Goal: Information Seeking & Learning: Learn about a topic

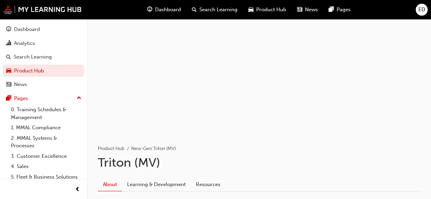
click at [157, 7] on span "Dashboard" at bounding box center [168, 10] width 26 height 8
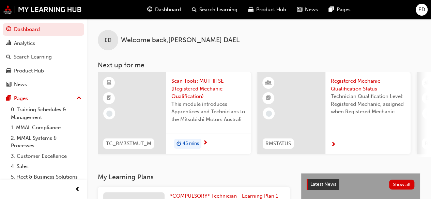
click at [187, 143] on span "45 mins" at bounding box center [191, 144] width 16 height 8
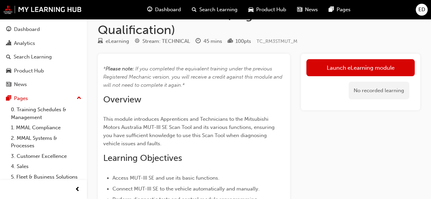
scroll to position [23, 0]
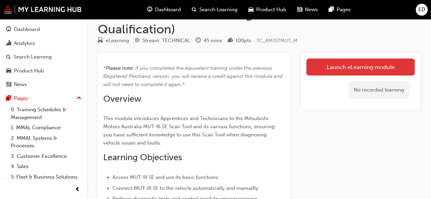
click at [369, 64] on link "Launch eLearning module" at bounding box center [360, 67] width 108 height 17
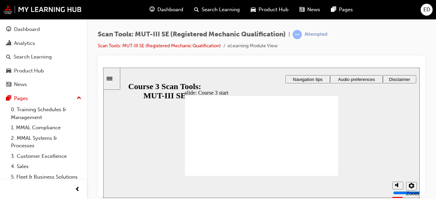
click at [358, 77] on span "Audio preferences" at bounding box center [356, 79] width 37 height 5
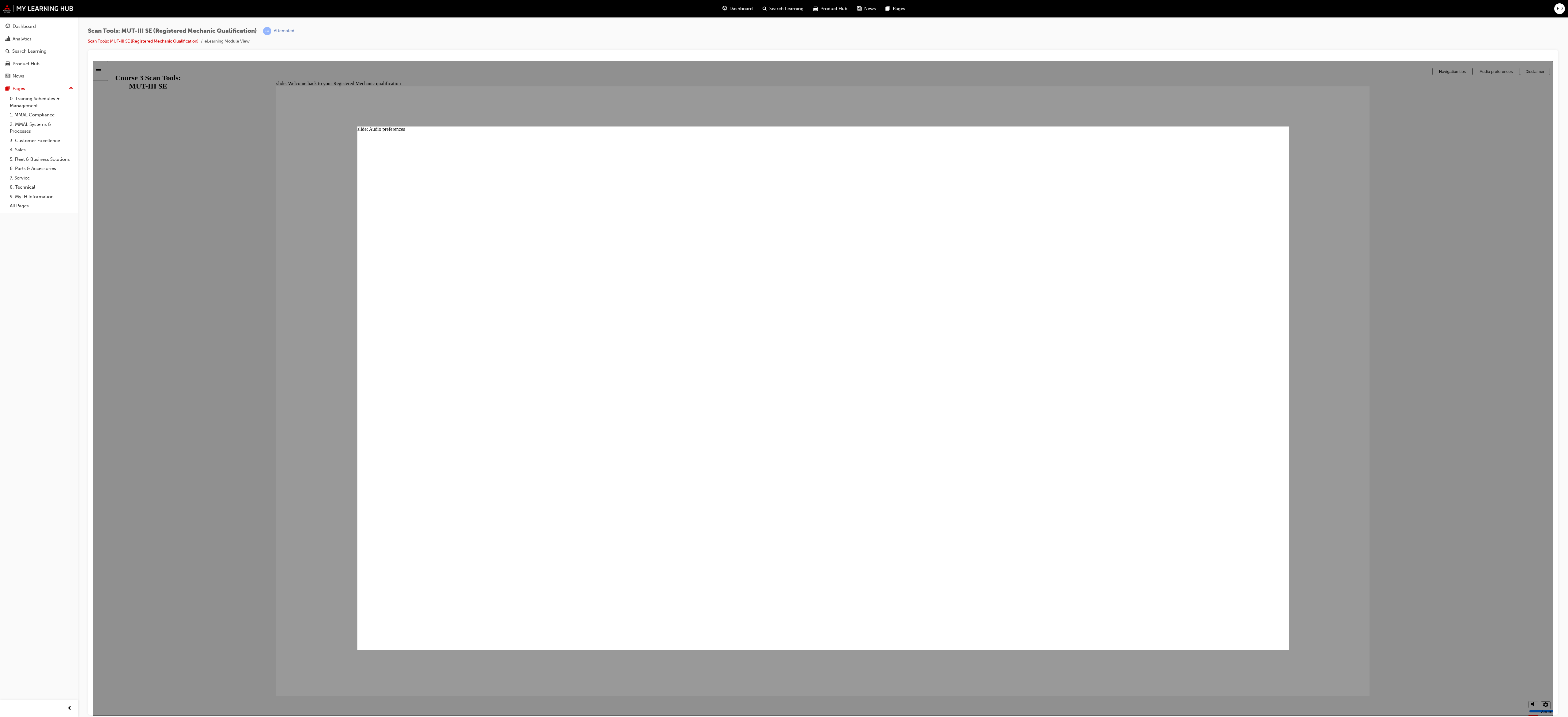
drag, startPoint x: 477, startPoint y: 60, endPoint x: 1078, endPoint y: 534, distance: 765.4
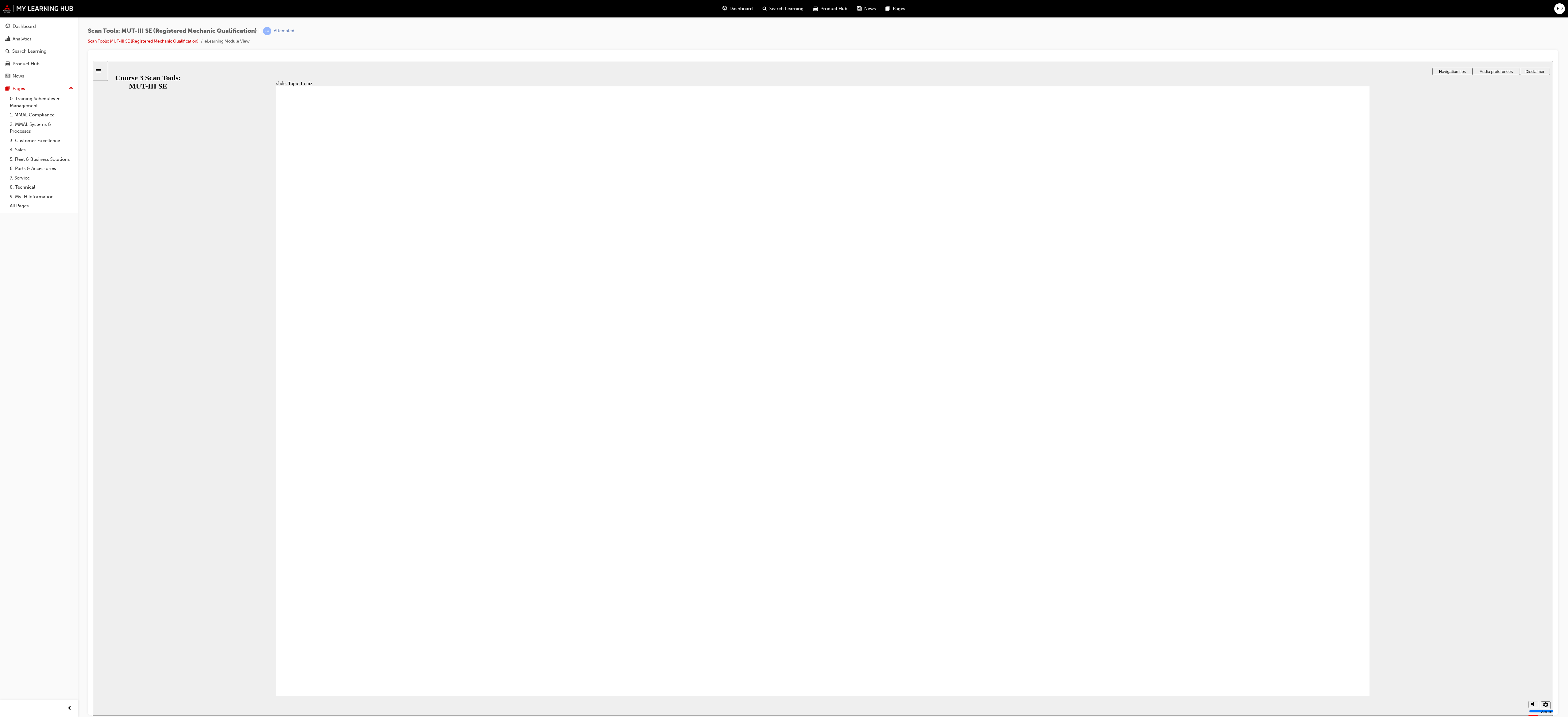
radio input "true"
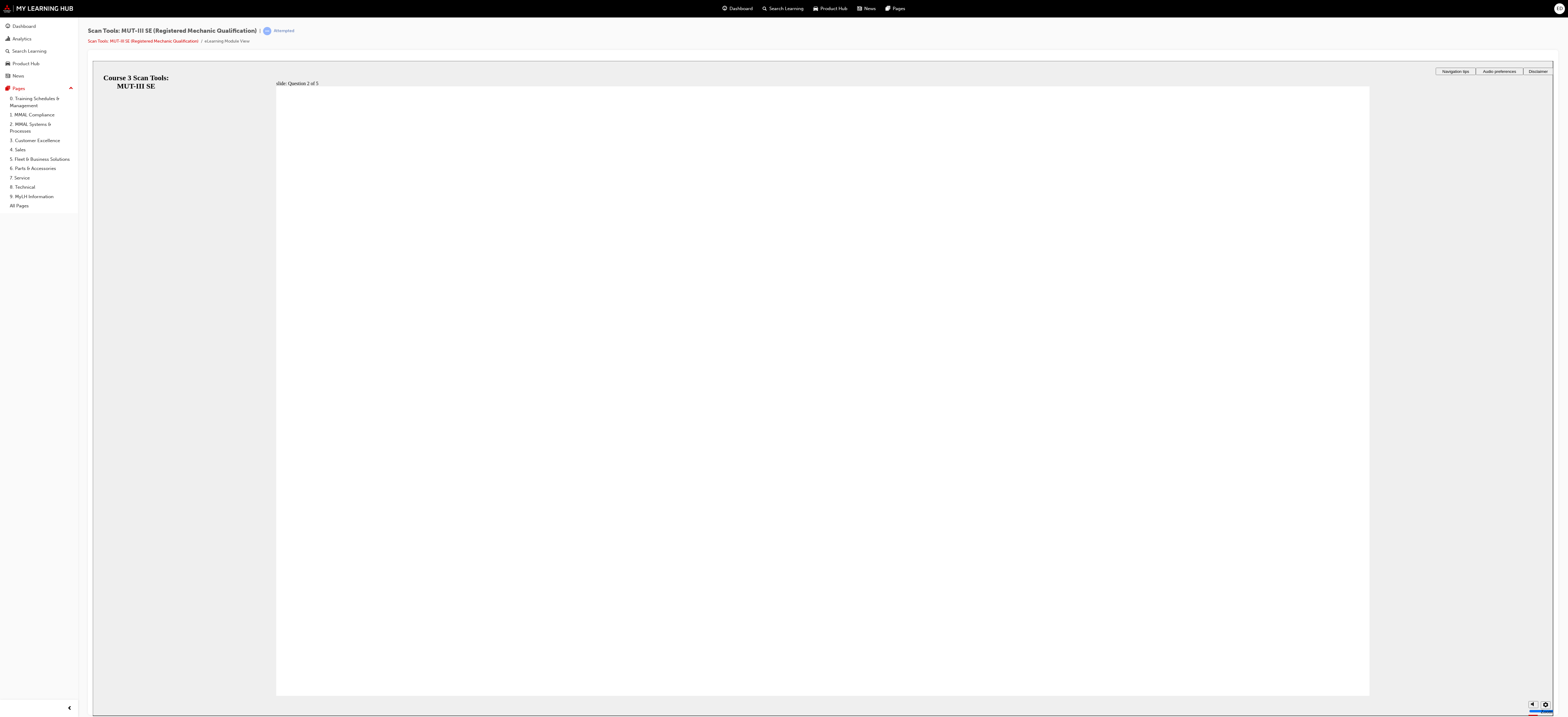
radio input "true"
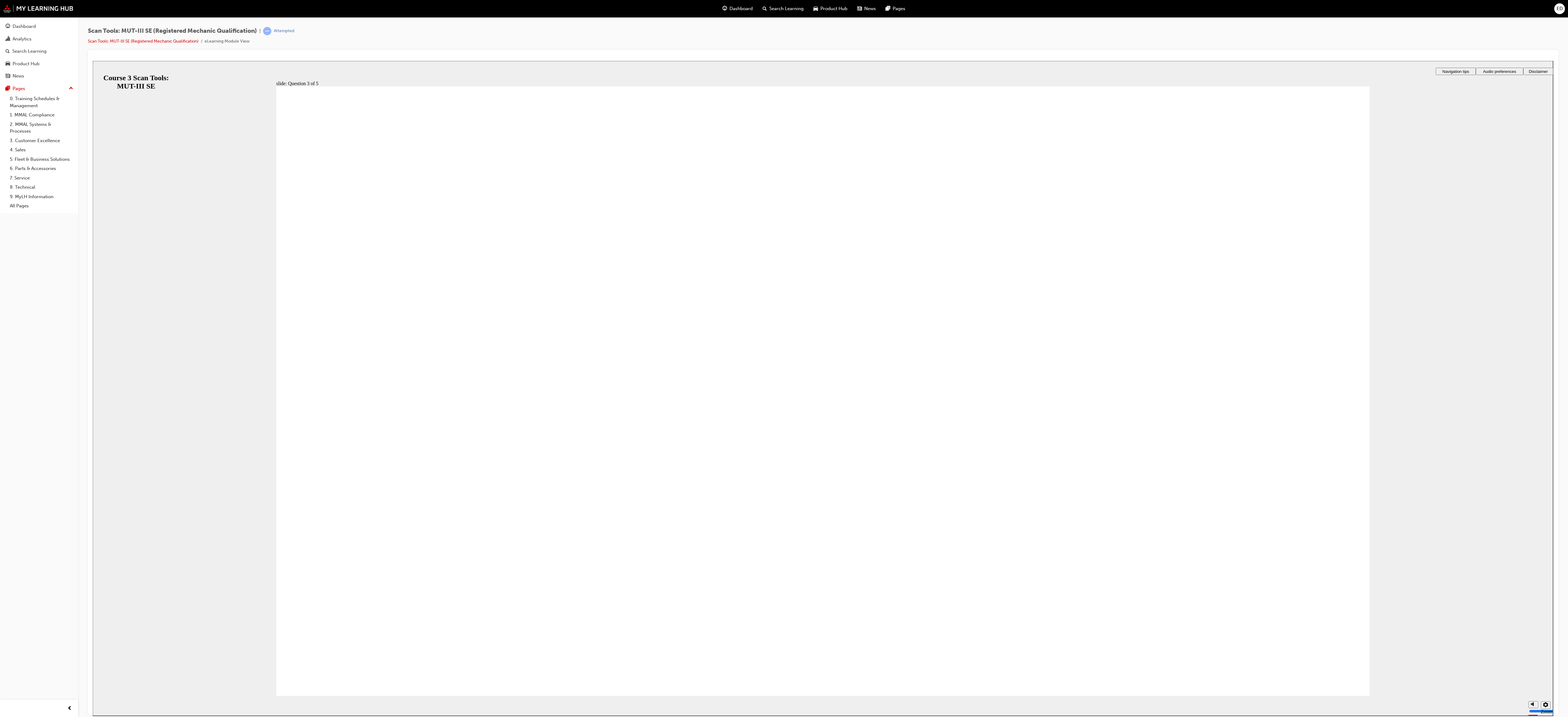
radio input "true"
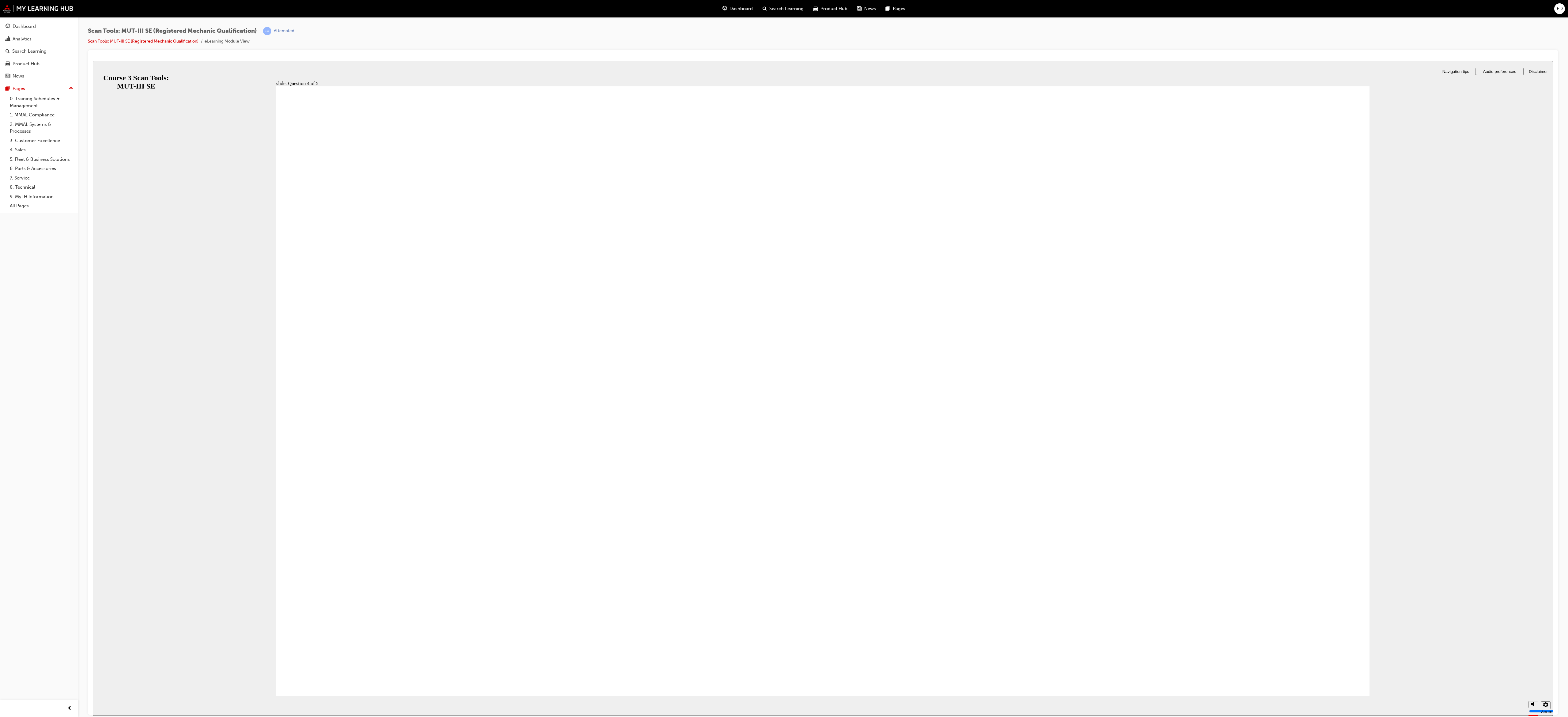
radio input "true"
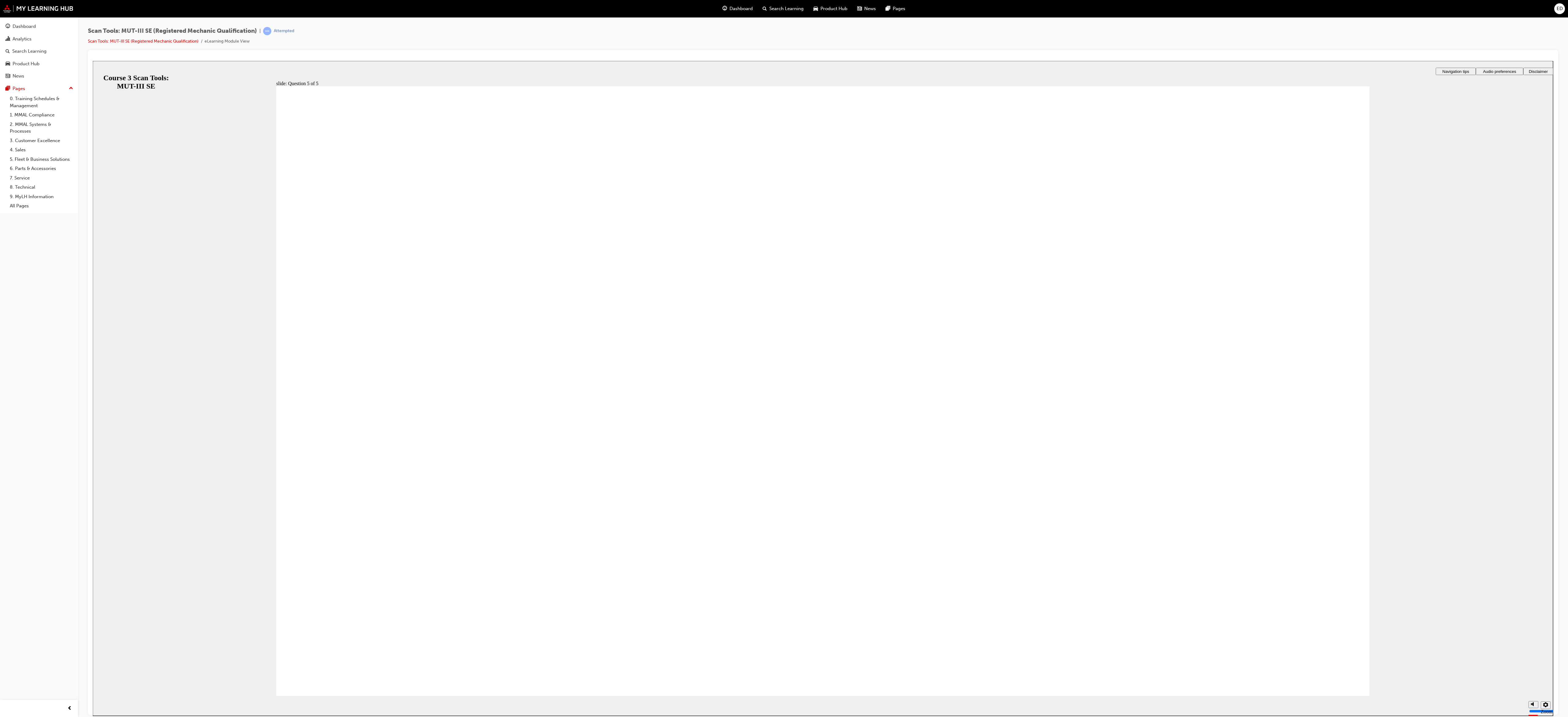
radio input "true"
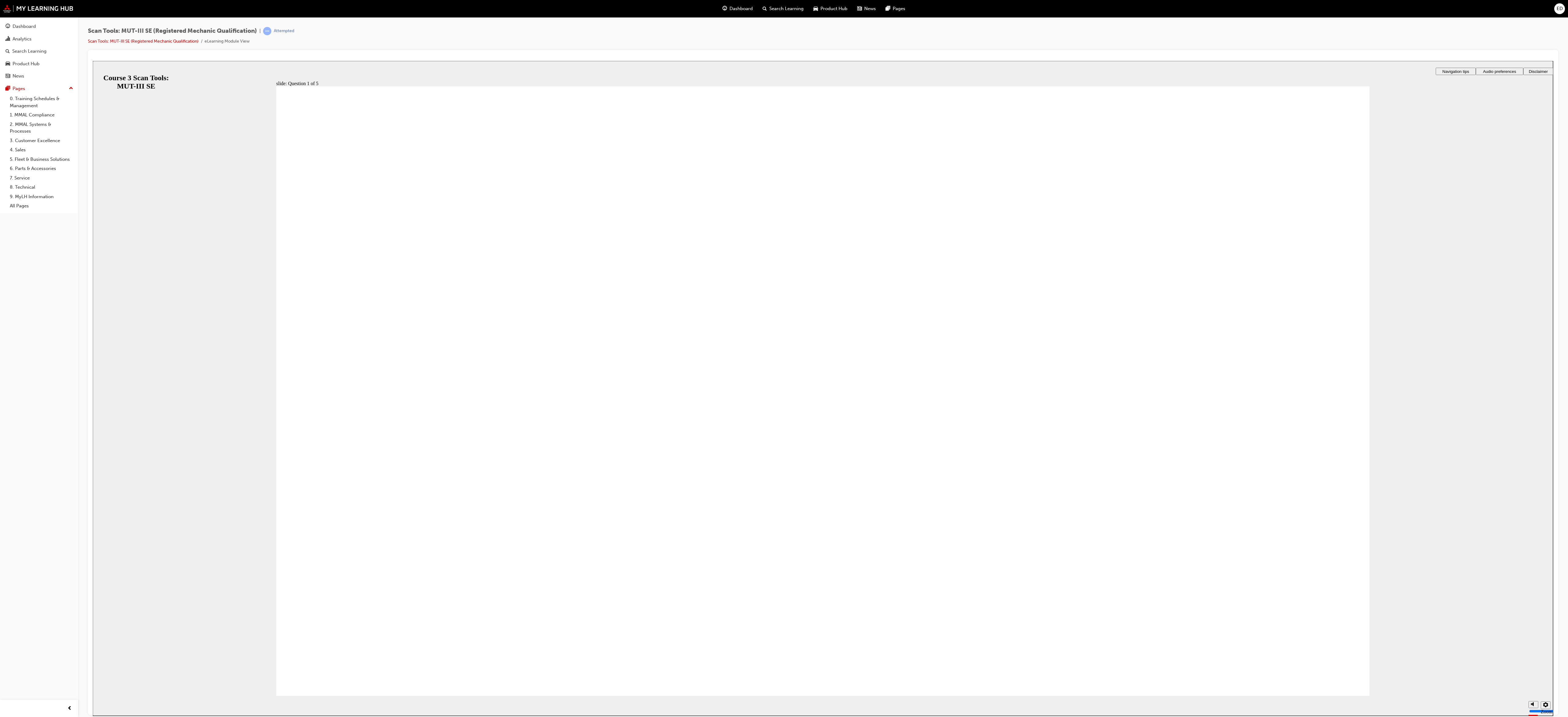
radio input "true"
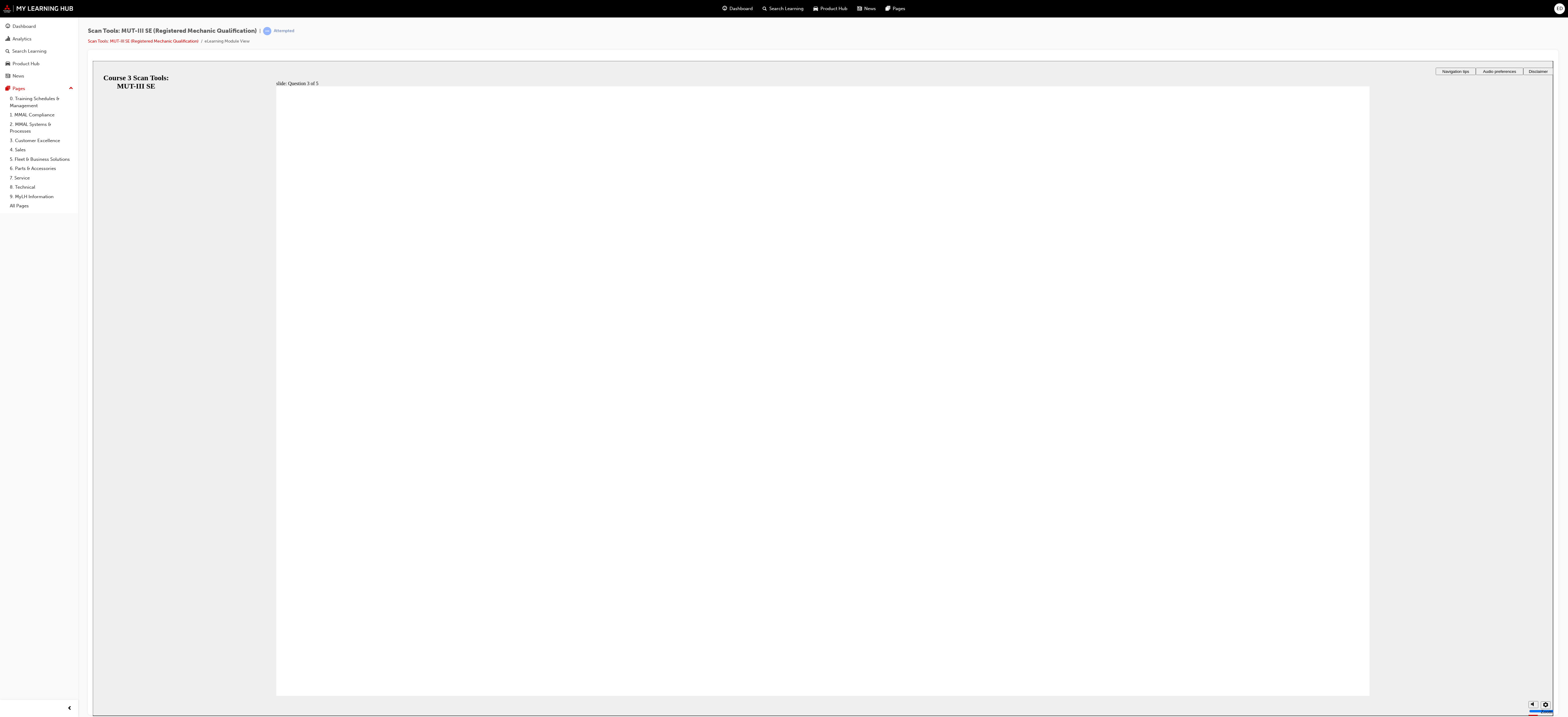
radio input "true"
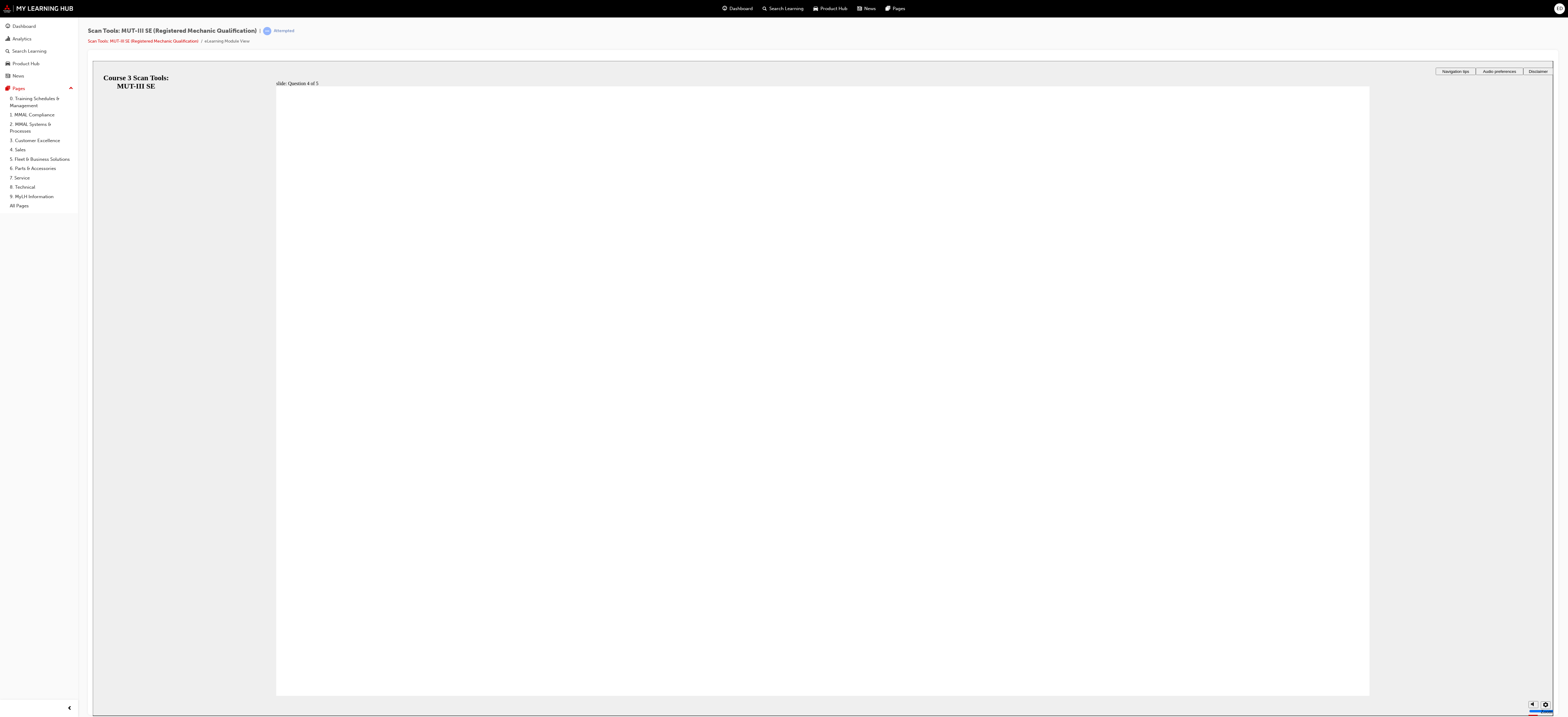
drag, startPoint x: 386, startPoint y: 662, endPoint x: 403, endPoint y: 650, distance: 20.8
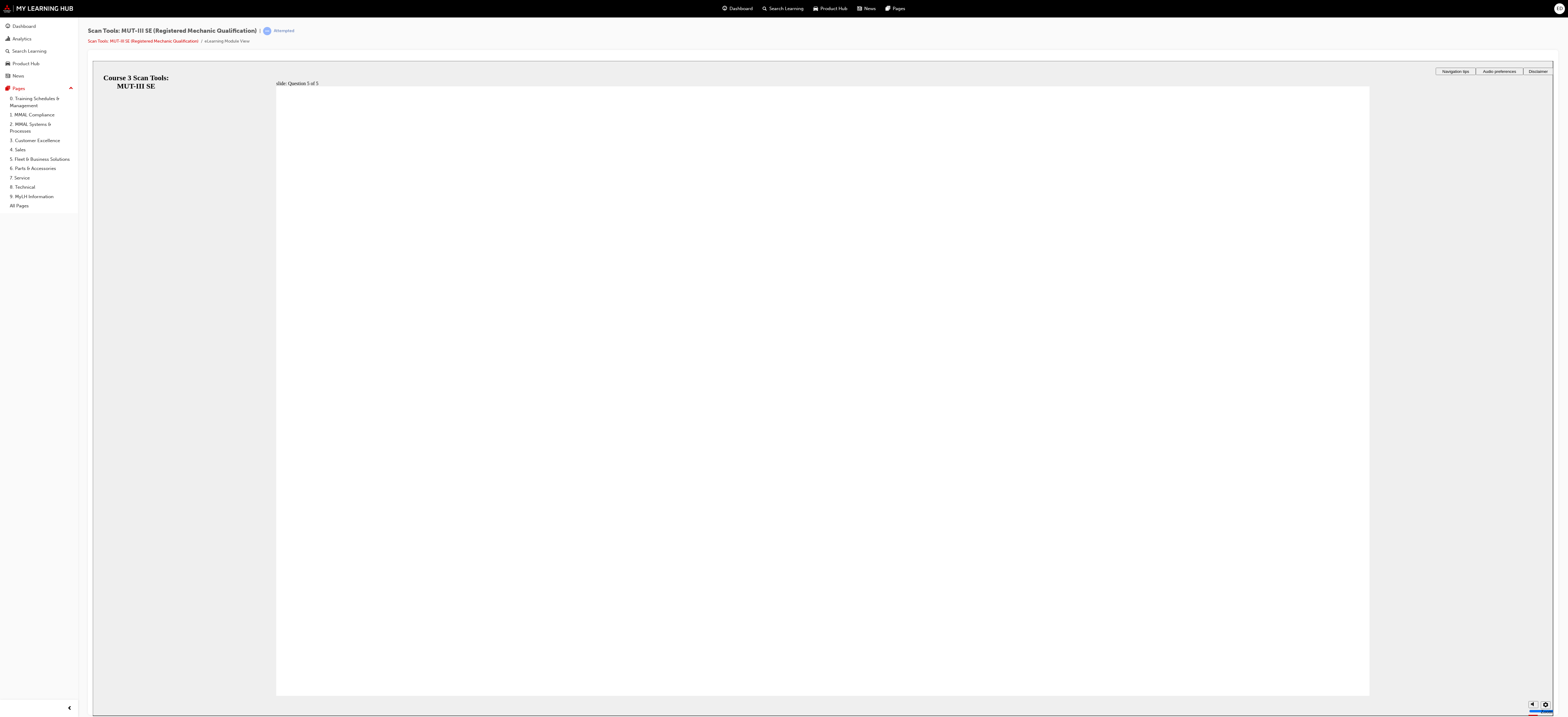
radio input "true"
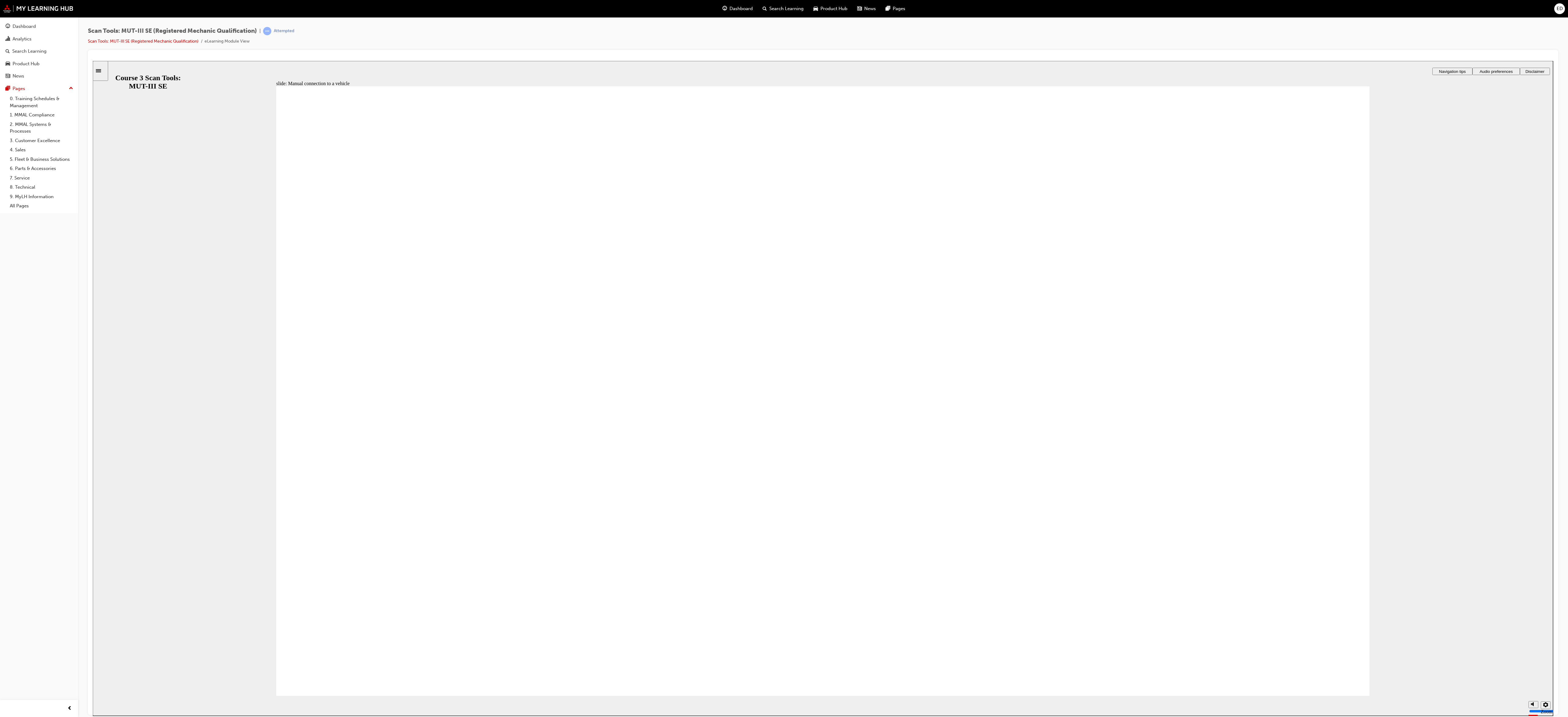
radio input "true"
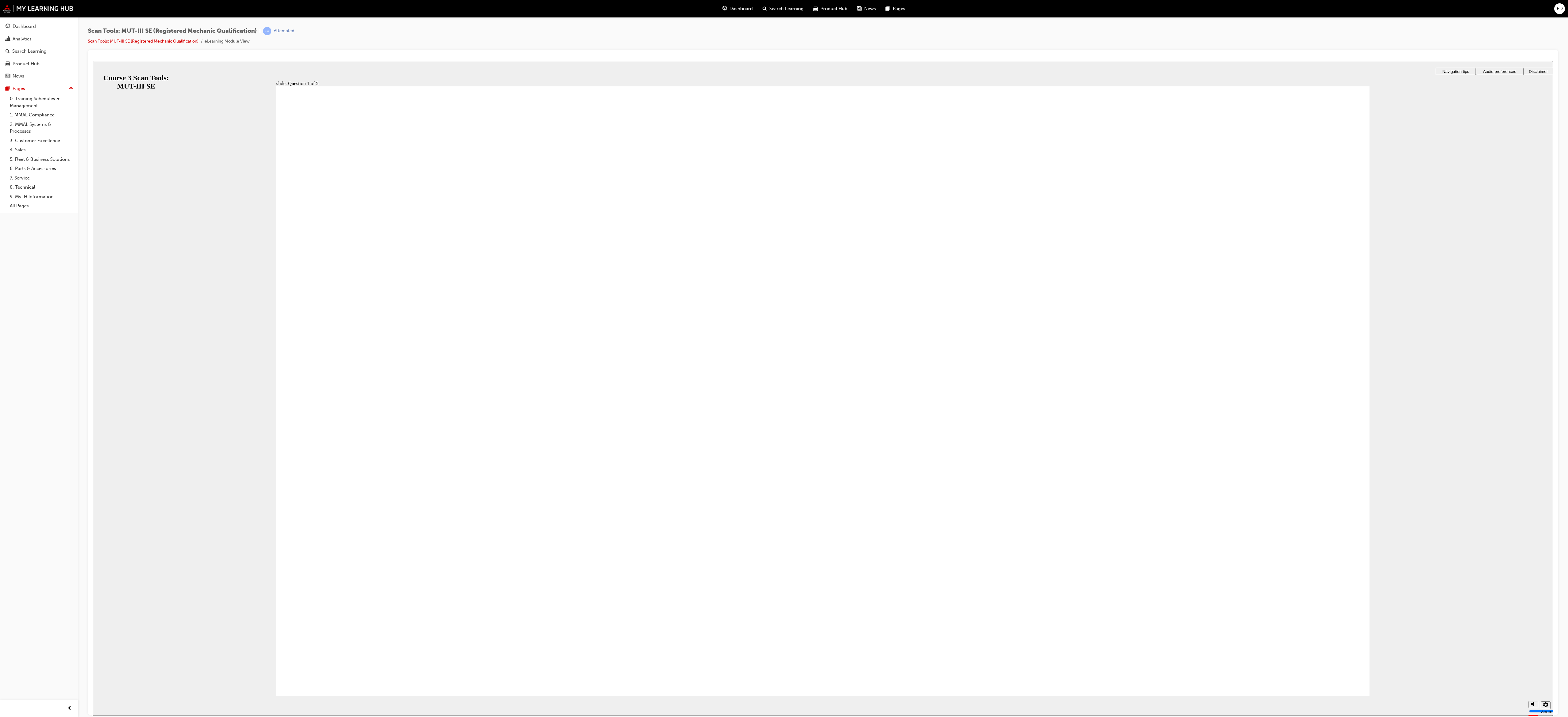
radio input "true"
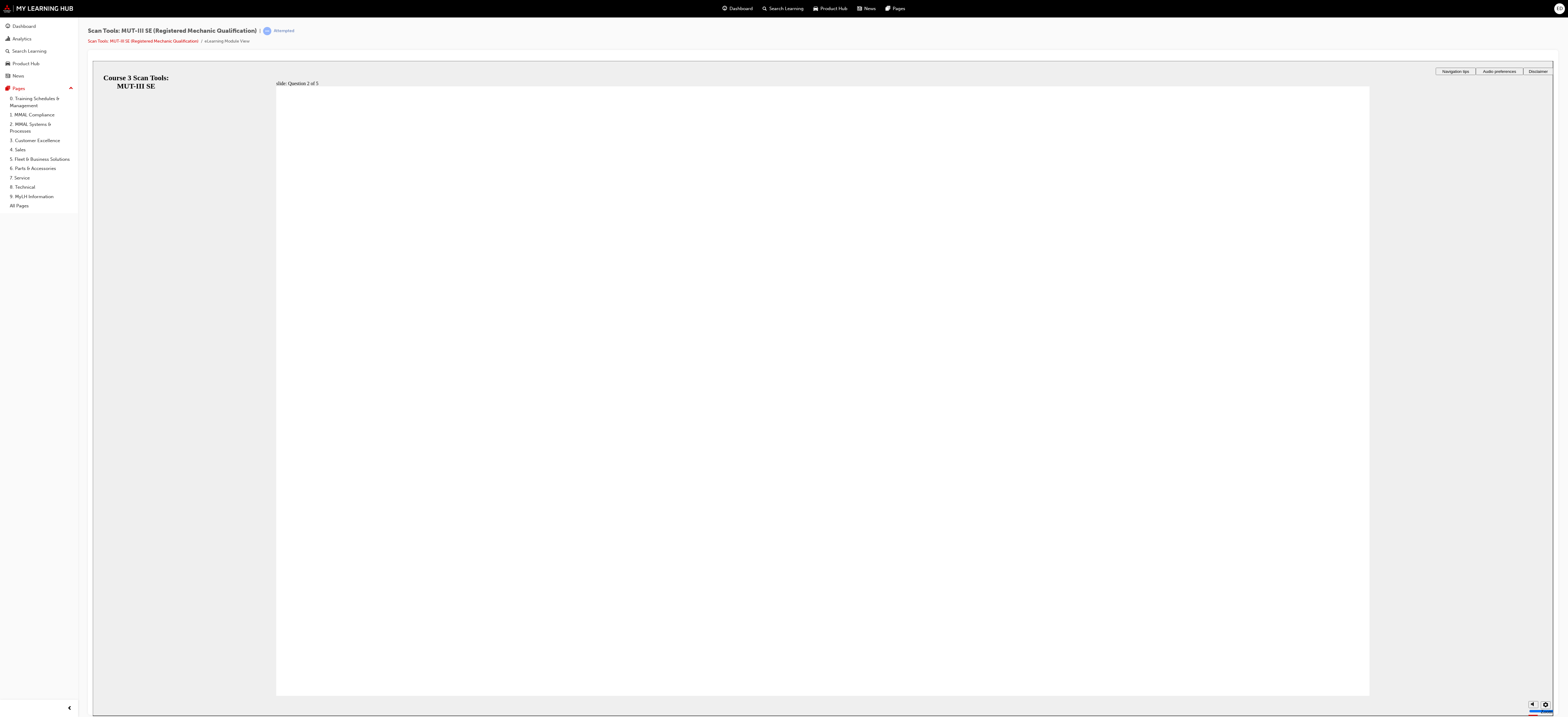
radio input "true"
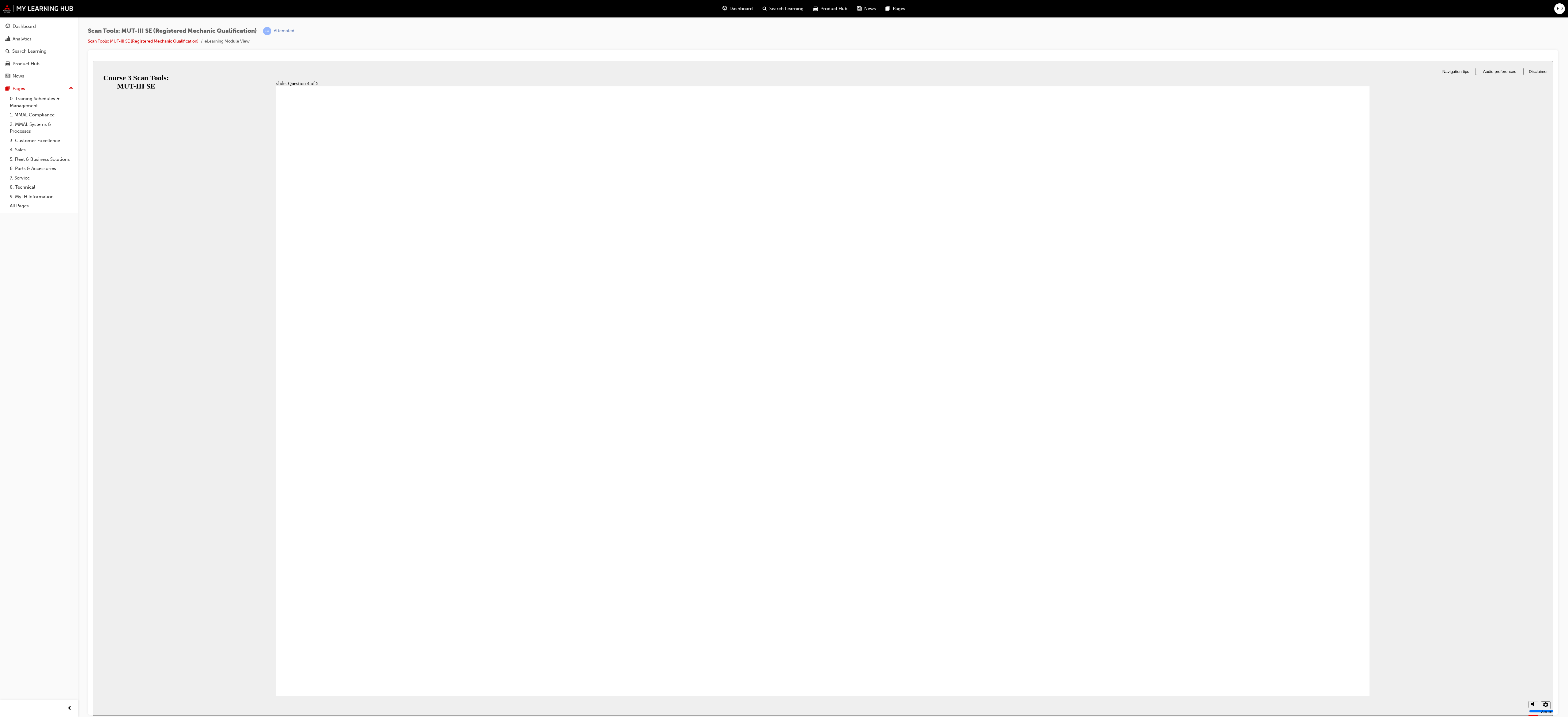
radio input "true"
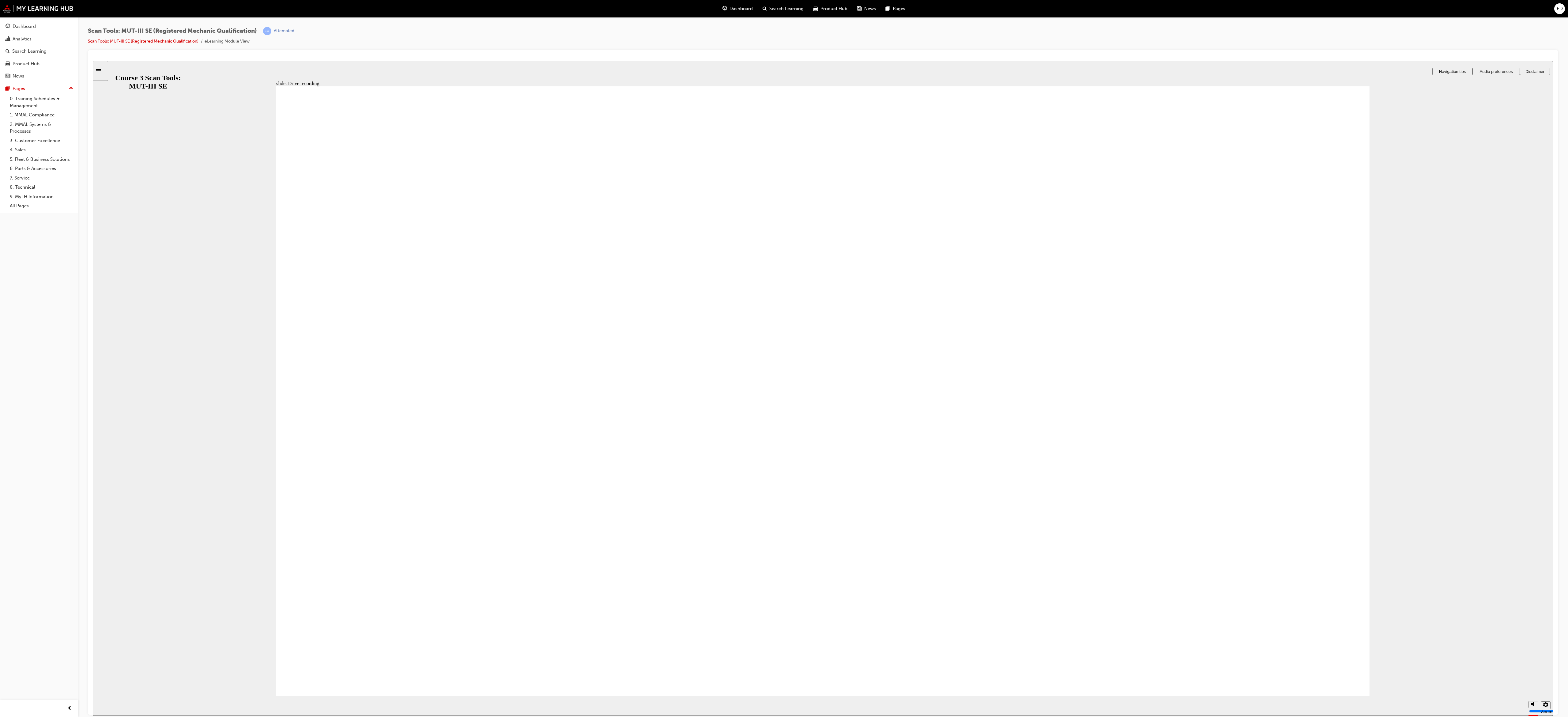
radio input "true"
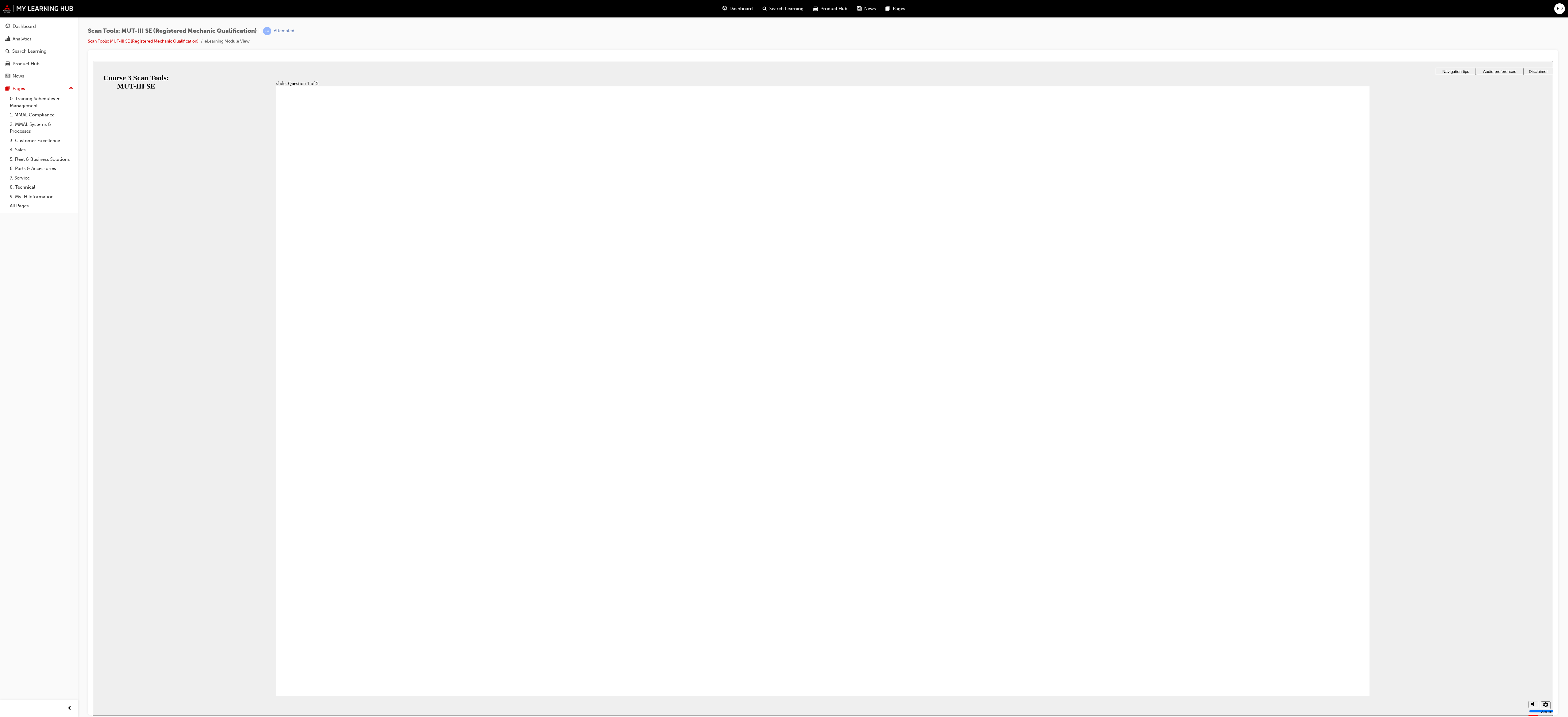
radio input "true"
radio input "false"
radio input "true"
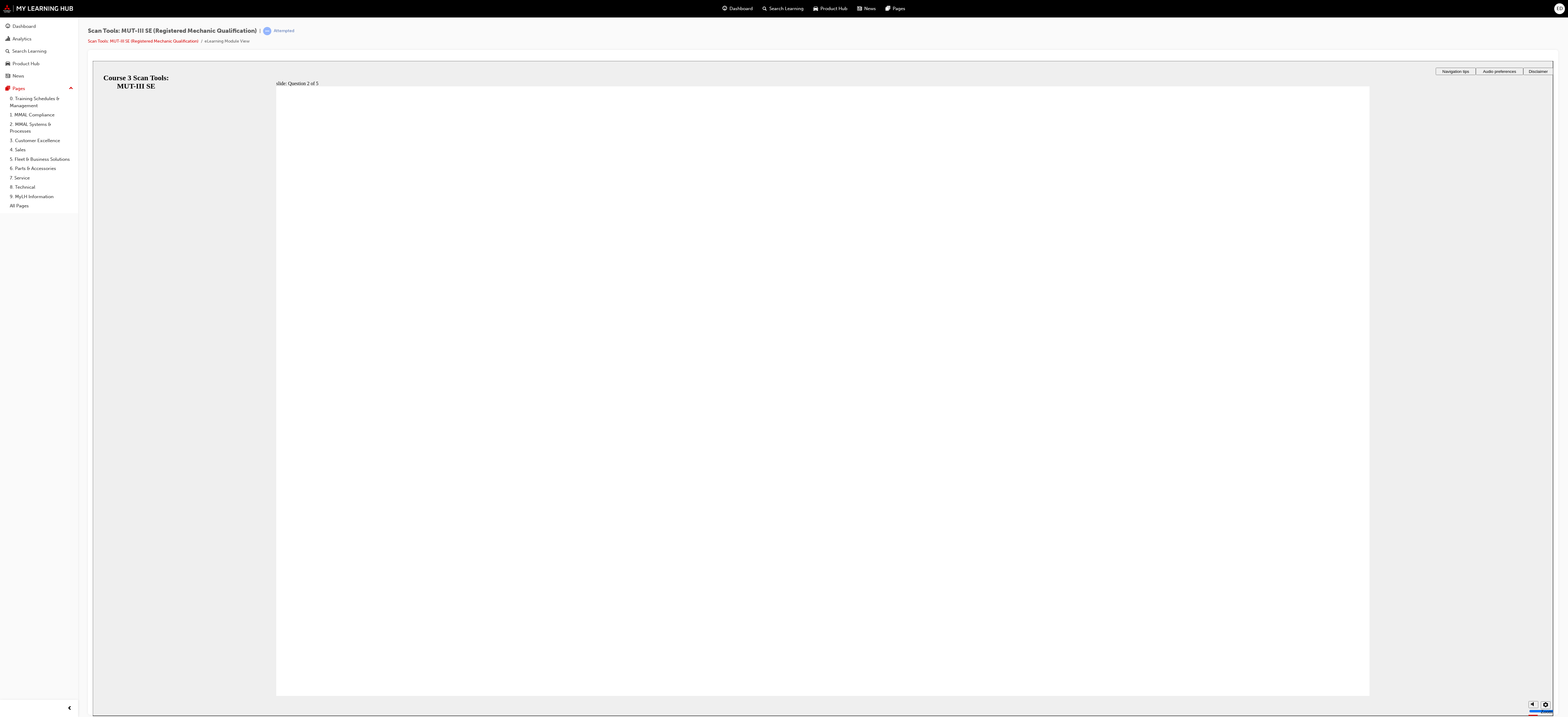
radio input "true"
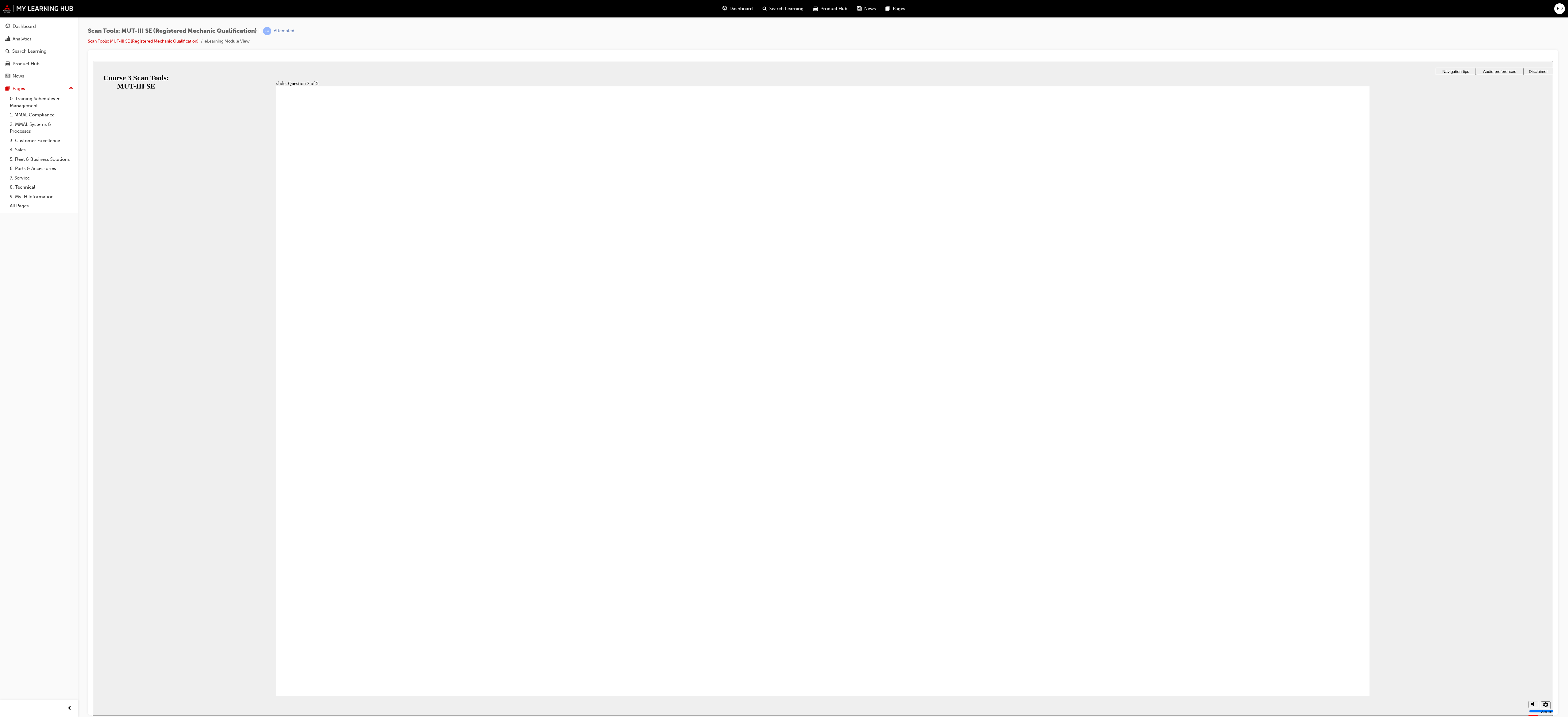
radio input "true"
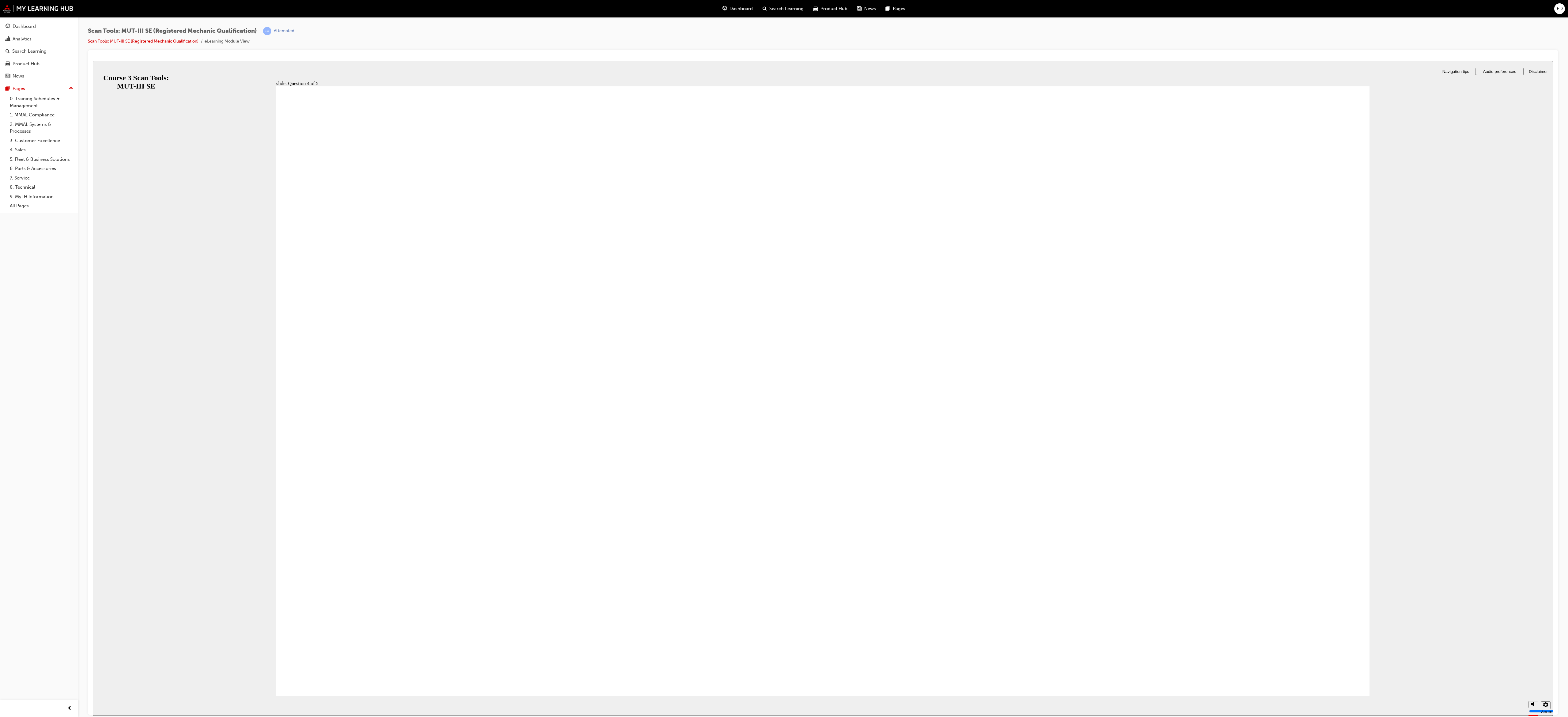
radio input "true"
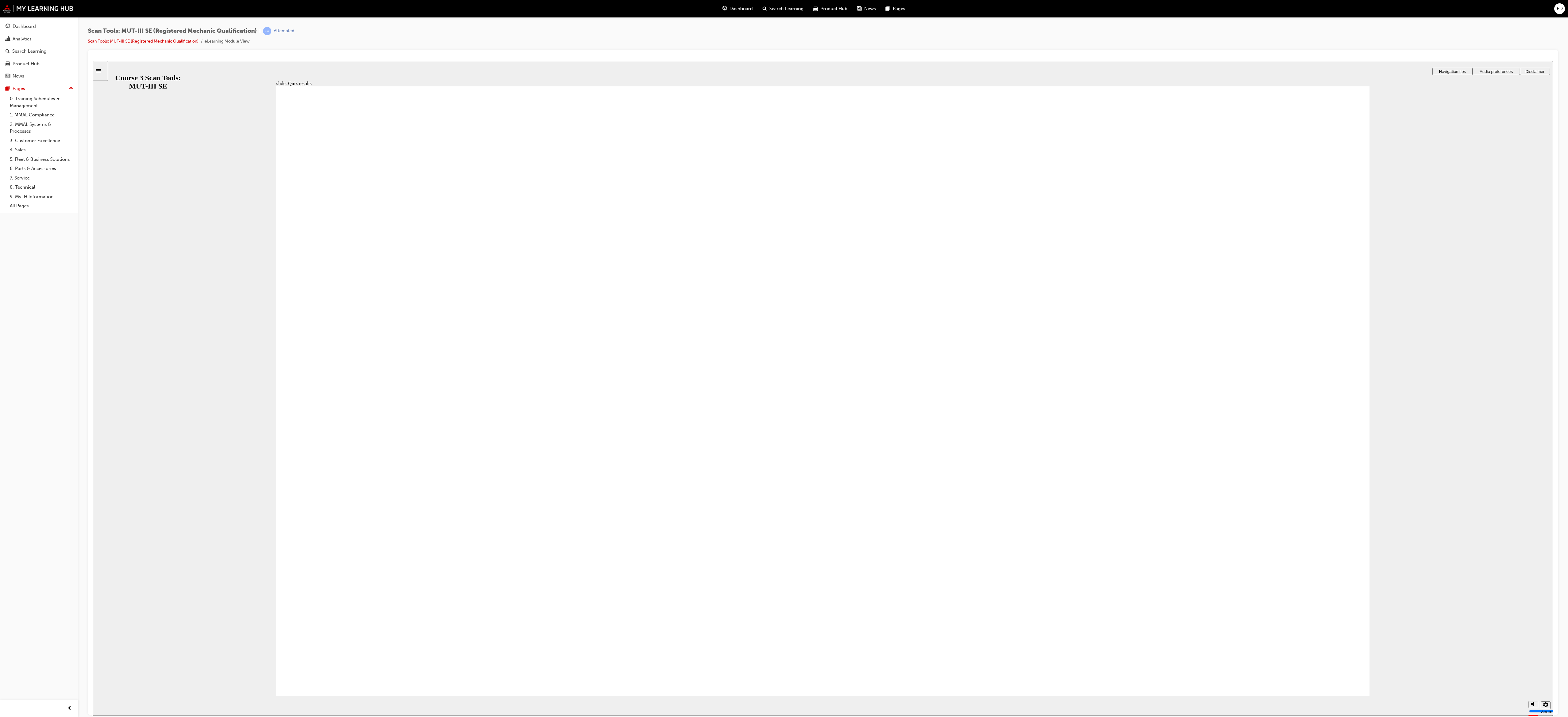
radio input "true"
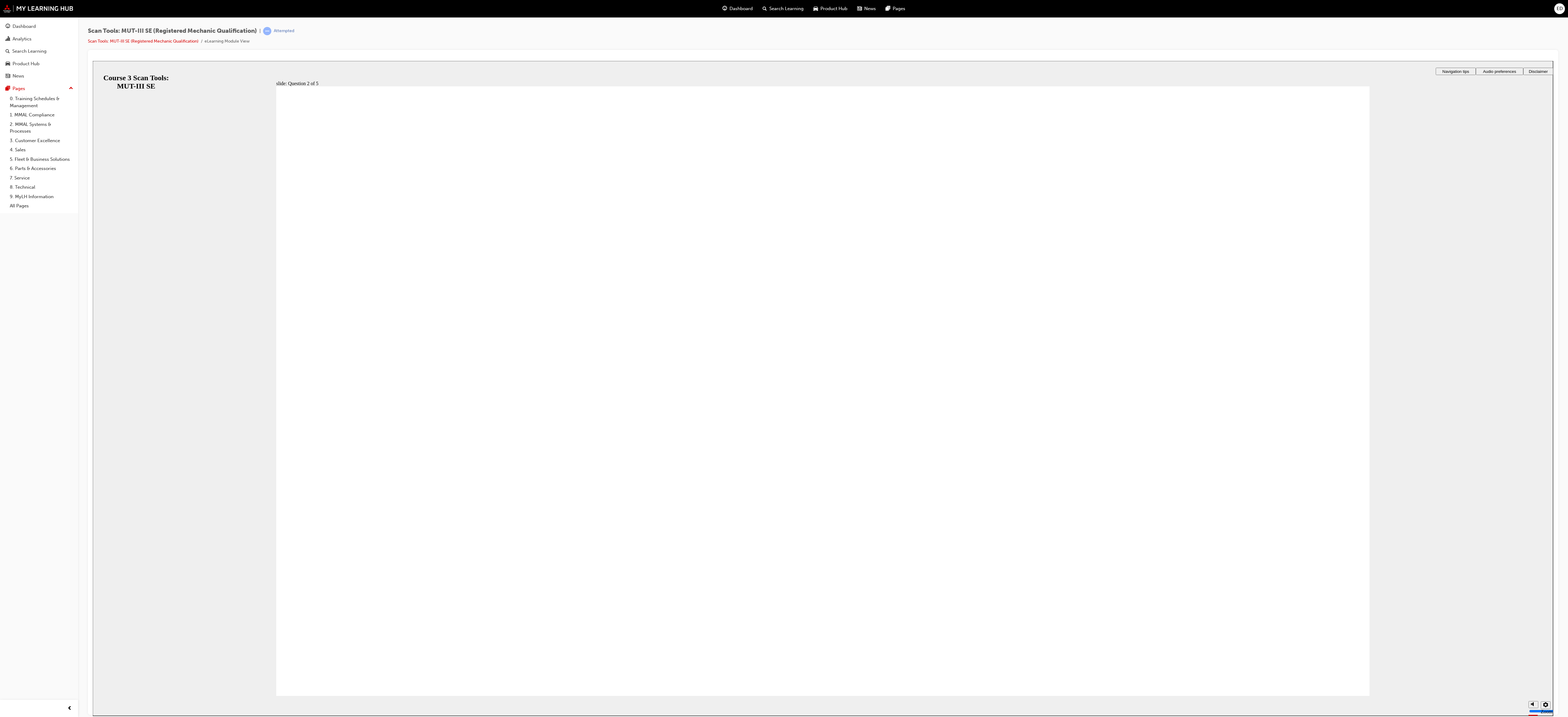
radio input "true"
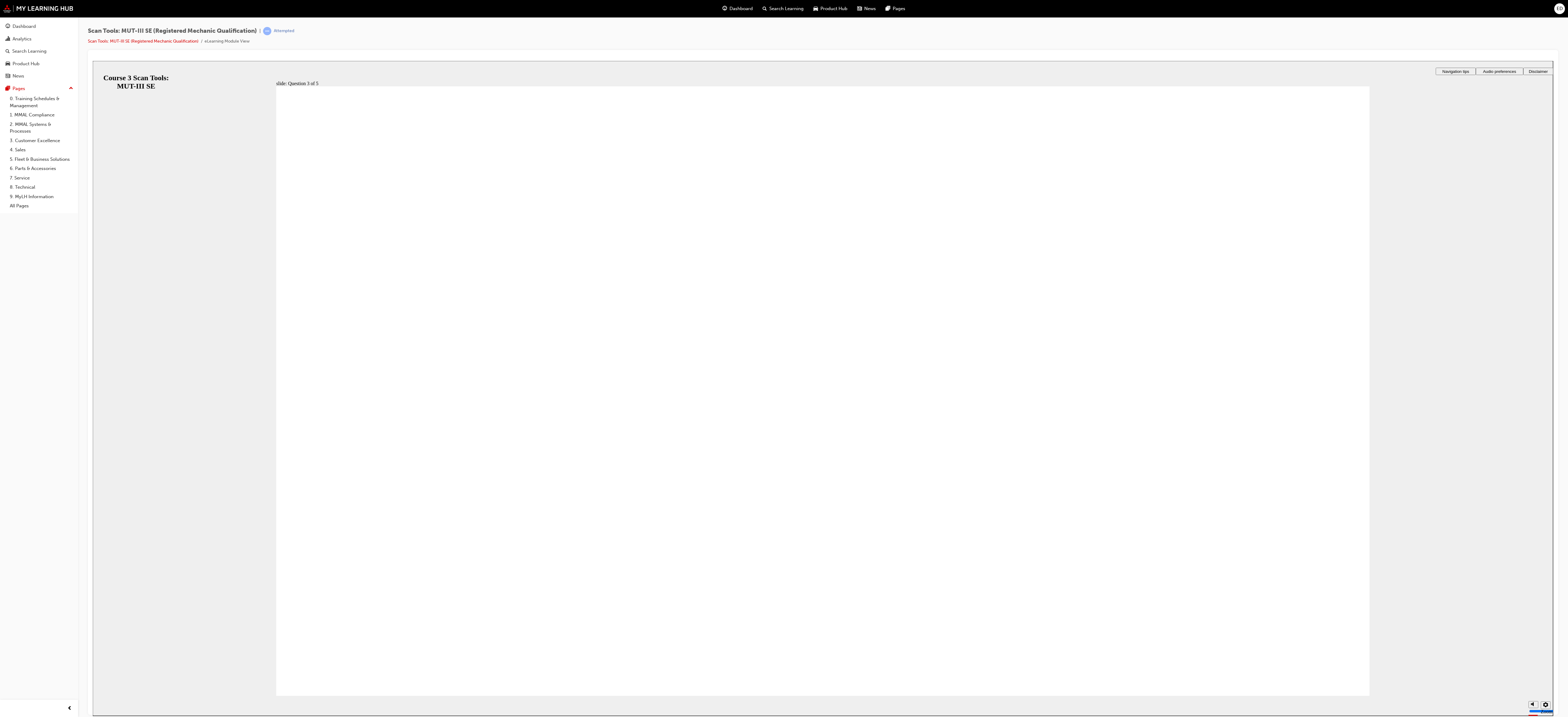
radio input "true"
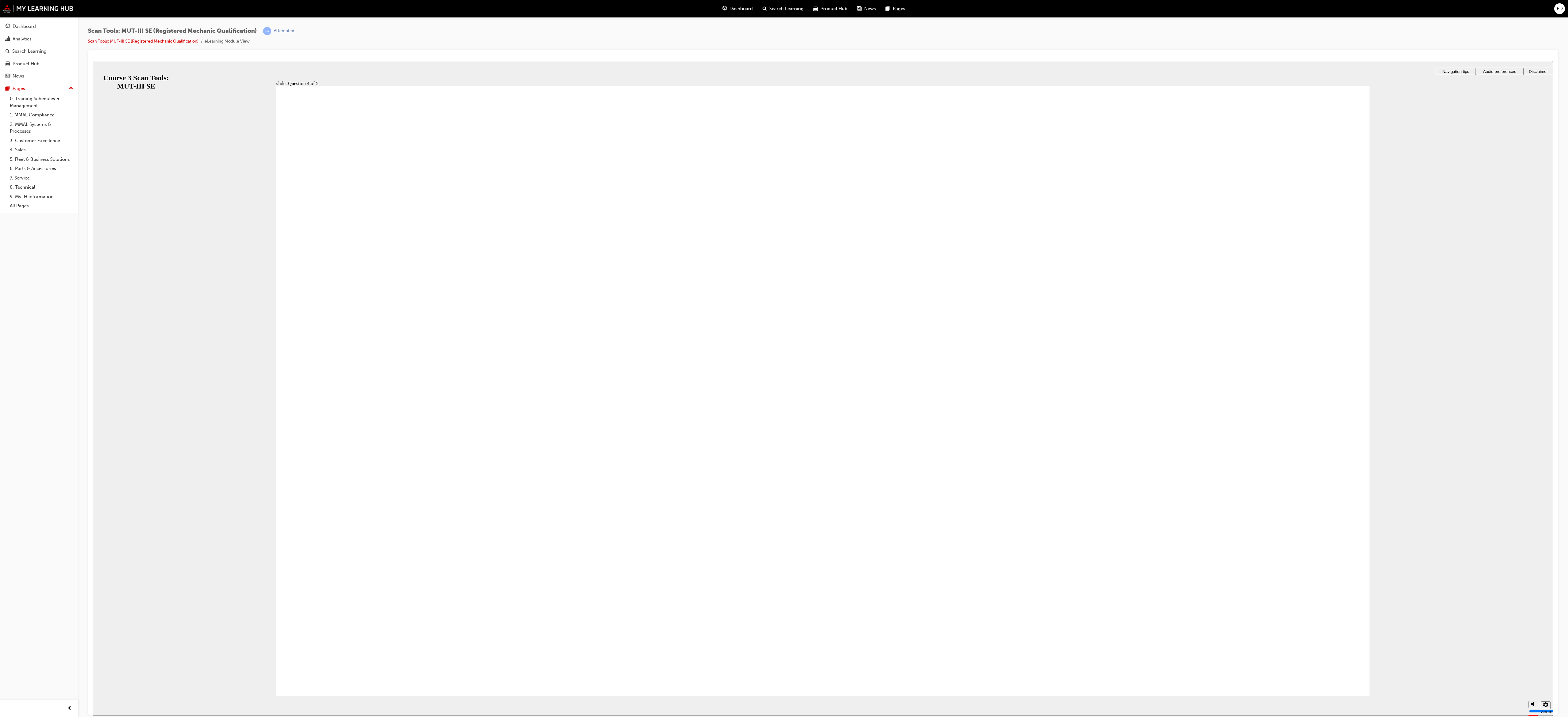
radio input "true"
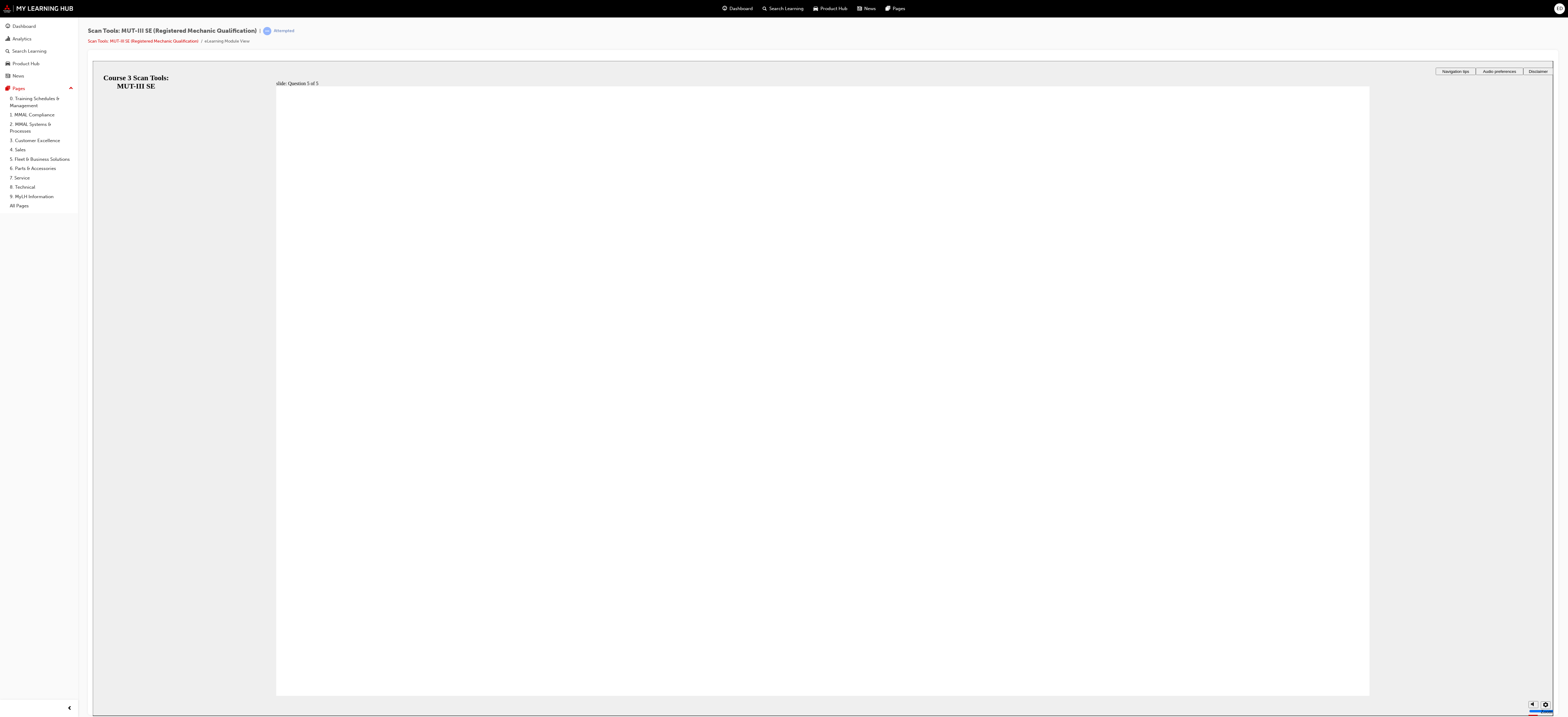
radio input "true"
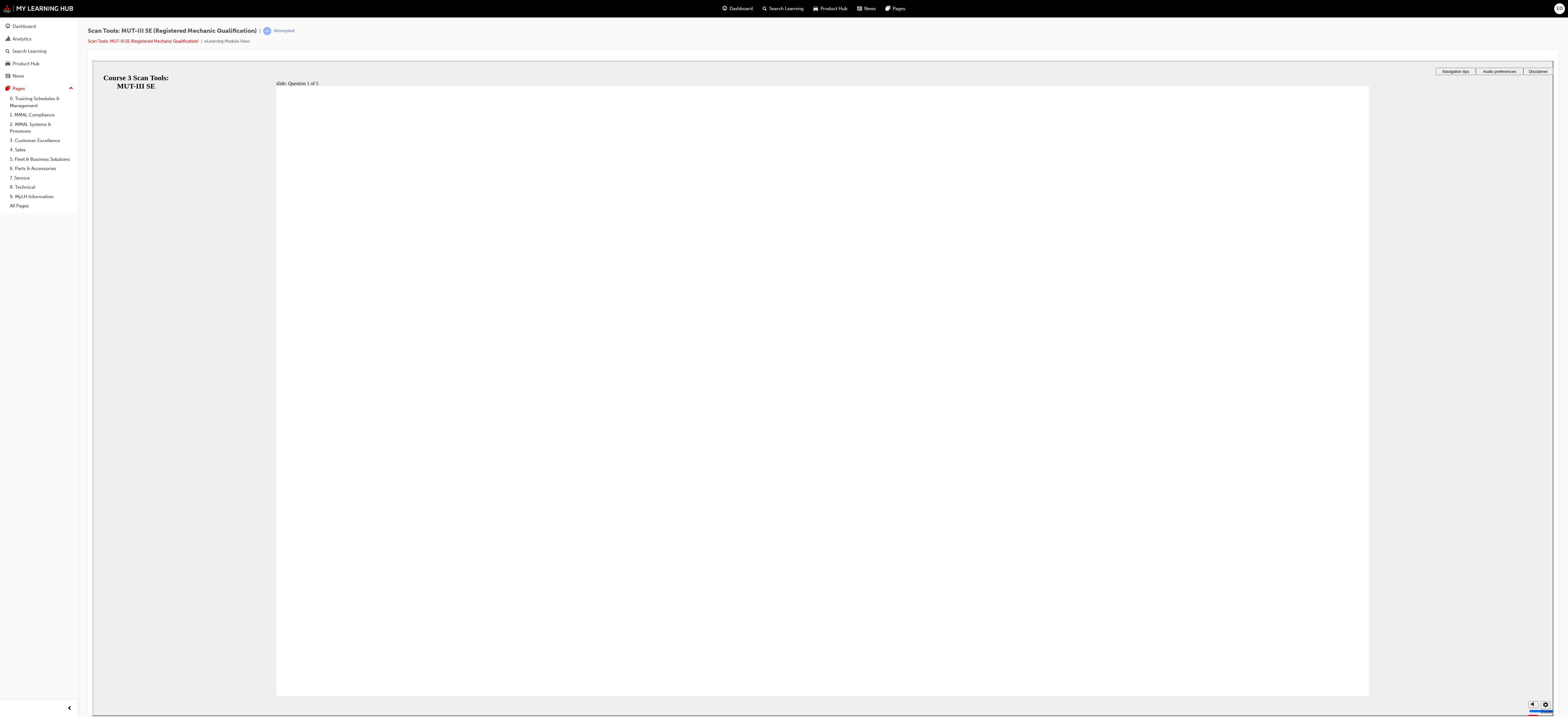
radio input "true"
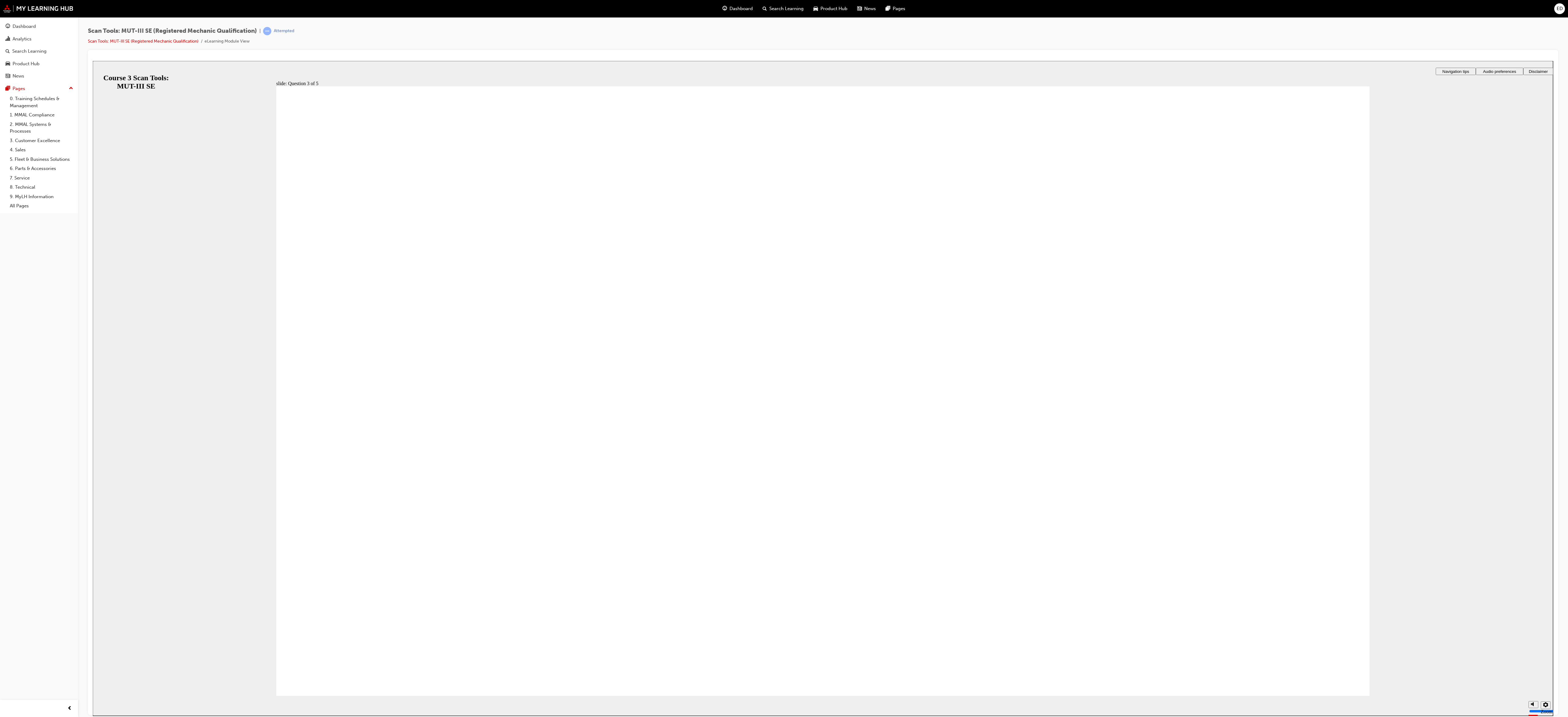
radio input "true"
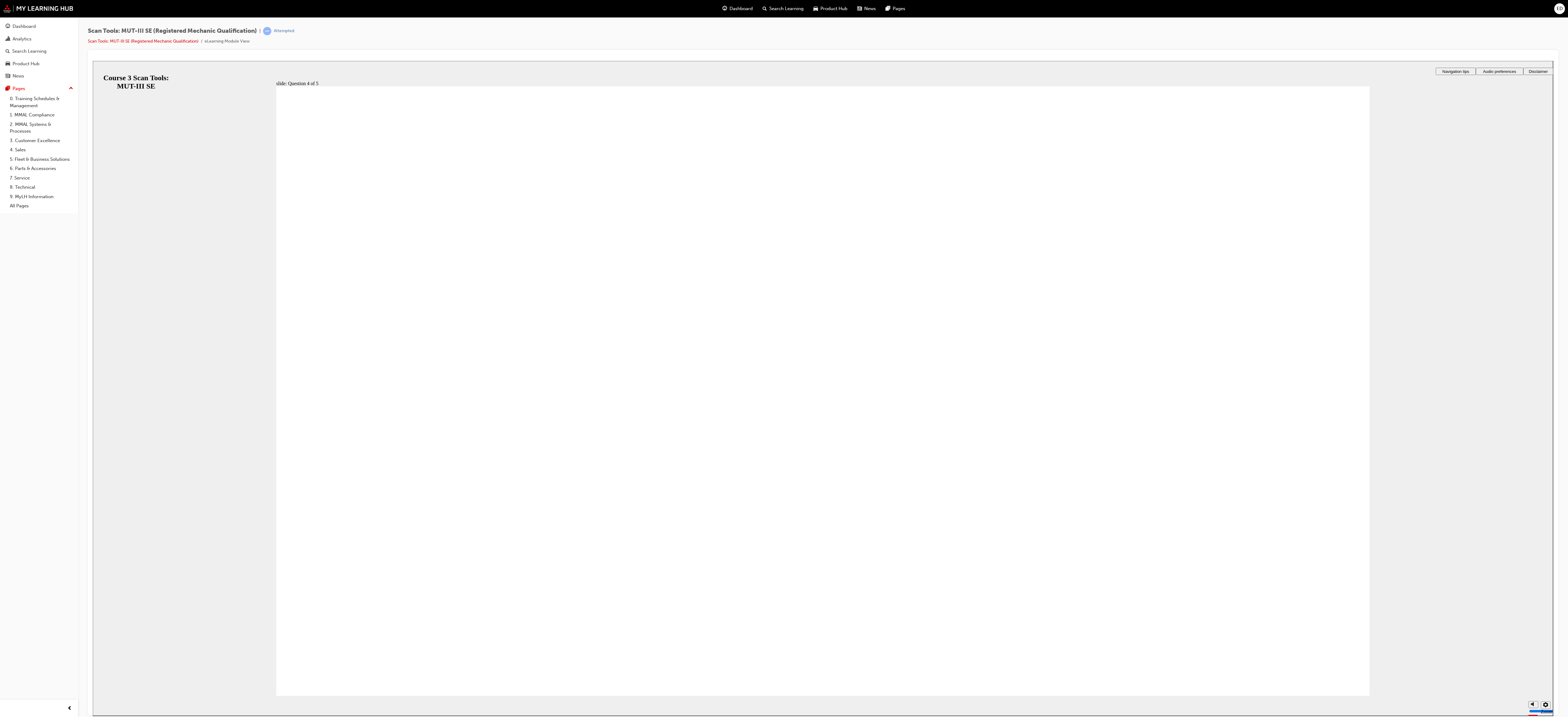
radio input "true"
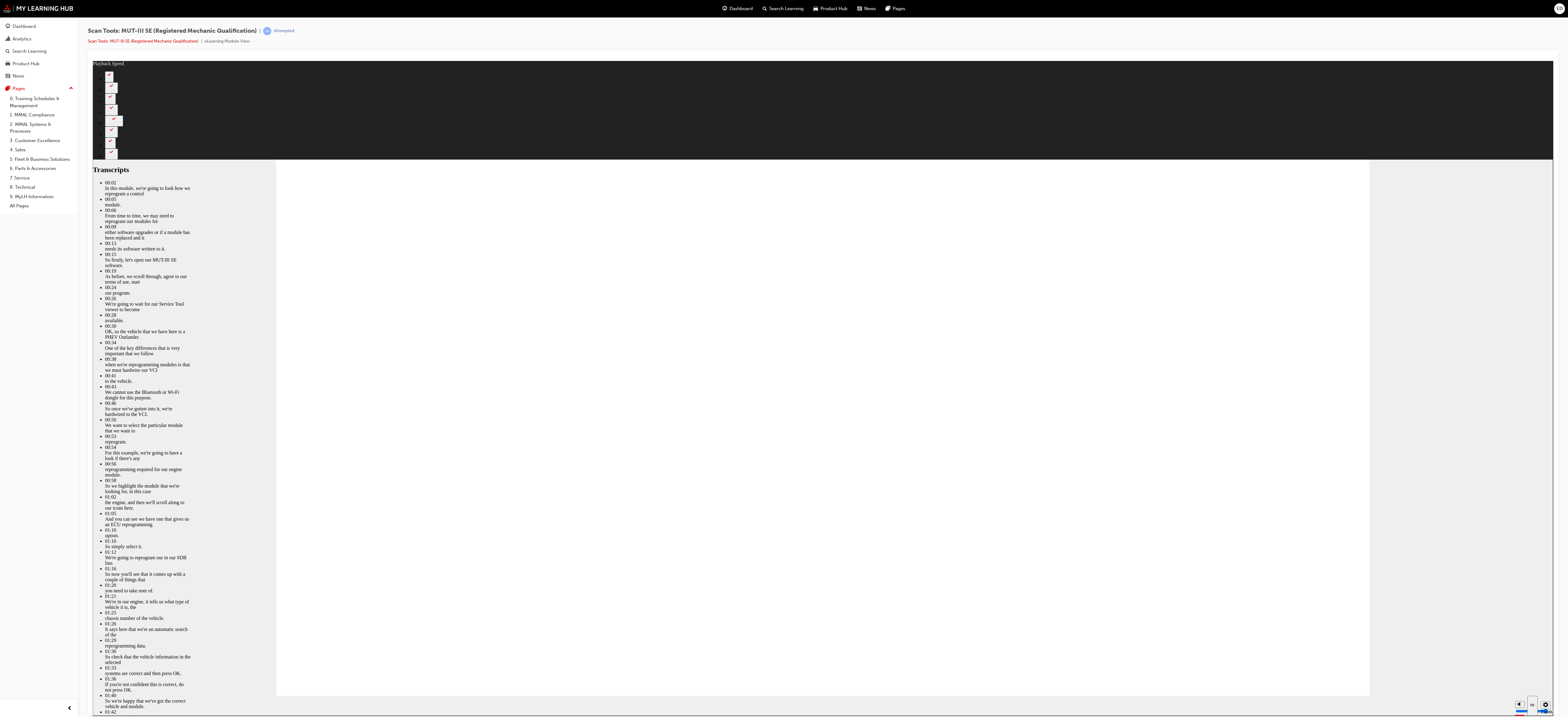
type input "74"
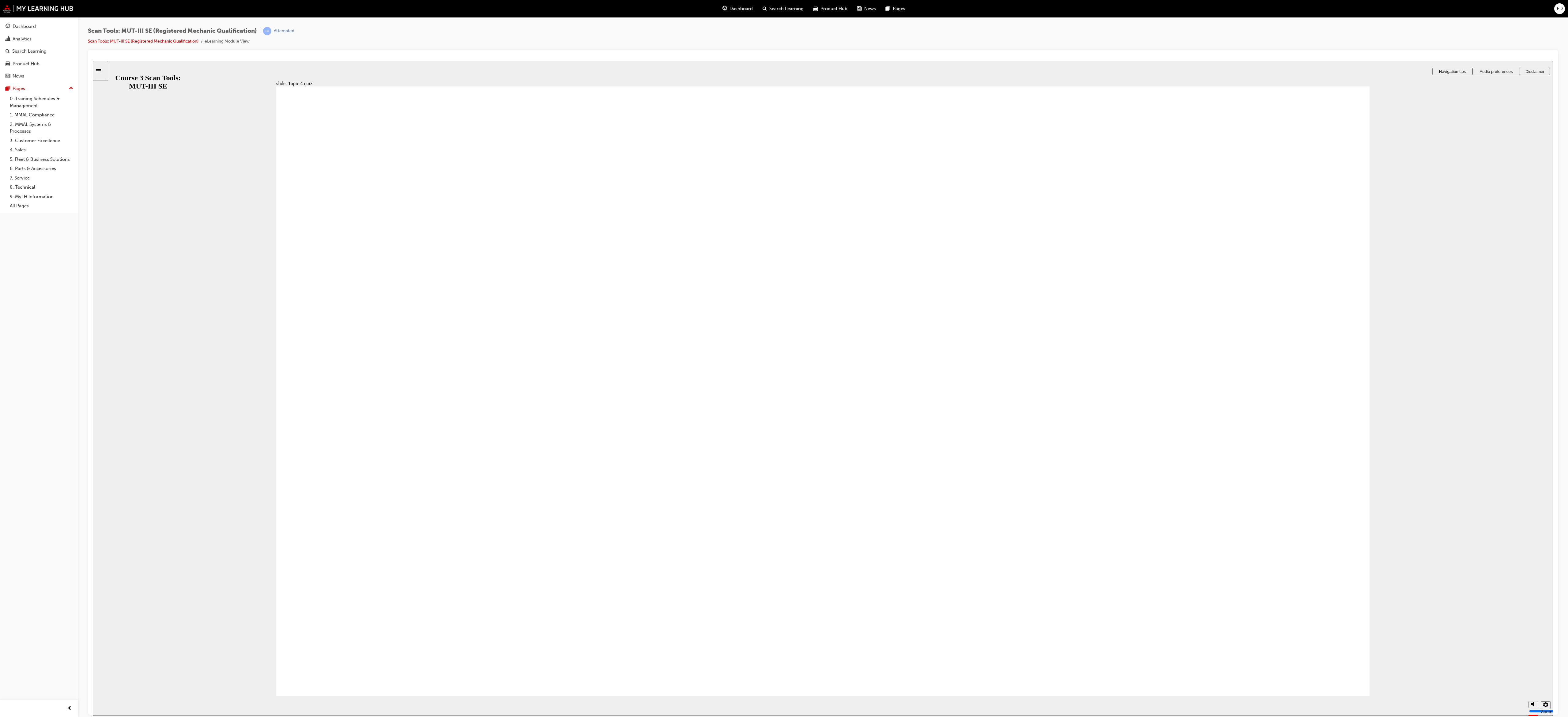
radio input "true"
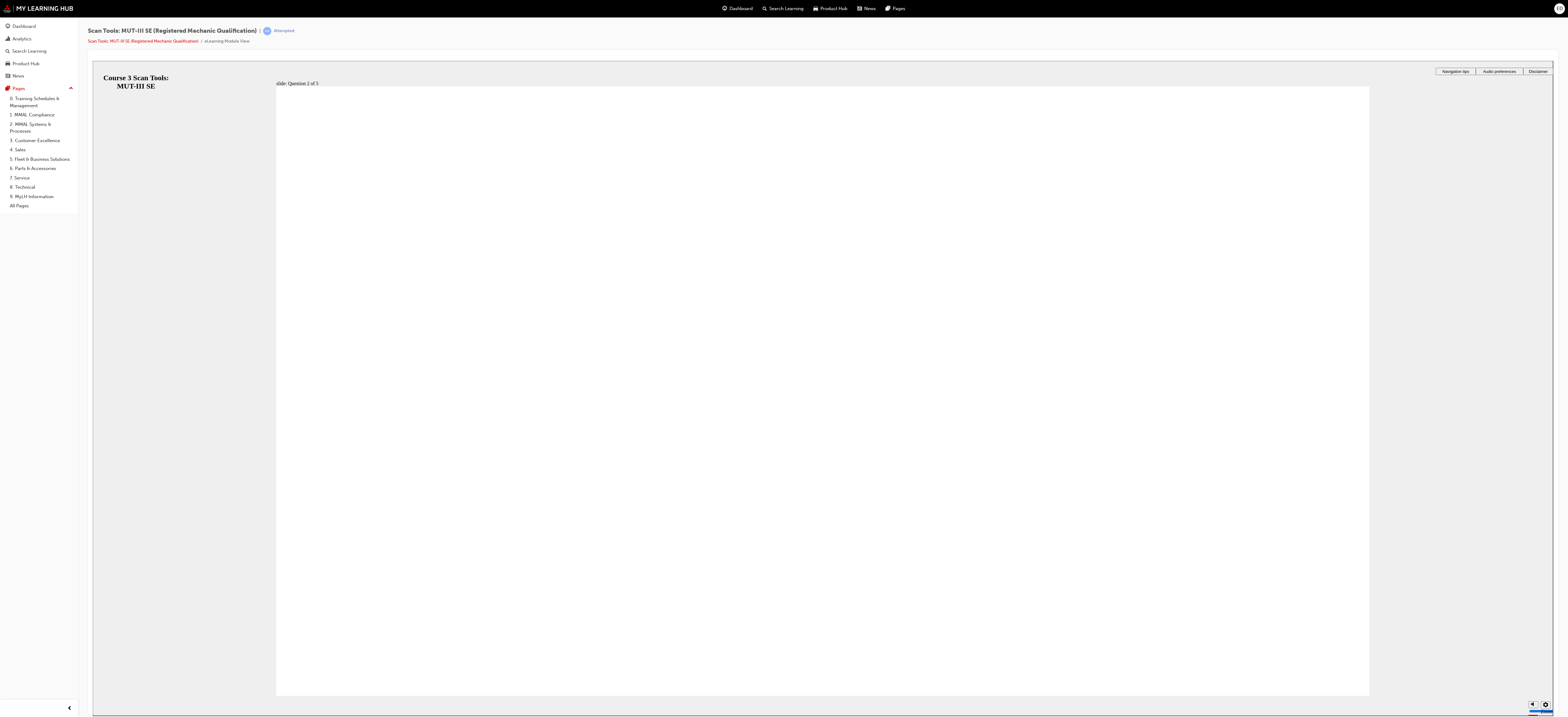
radio input "true"
drag, startPoint x: 401, startPoint y: 660, endPoint x: 414, endPoint y: 650, distance: 16.4
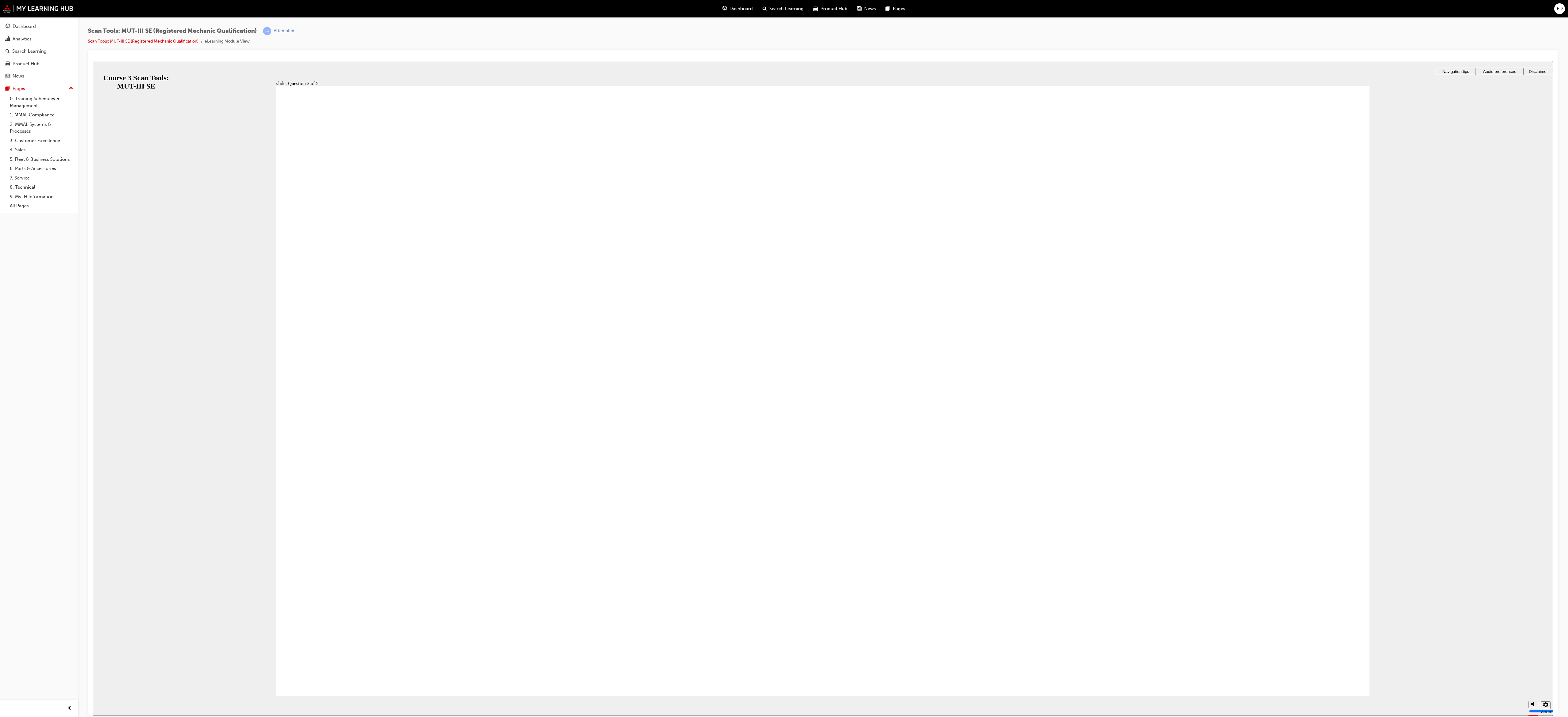
radio input "true"
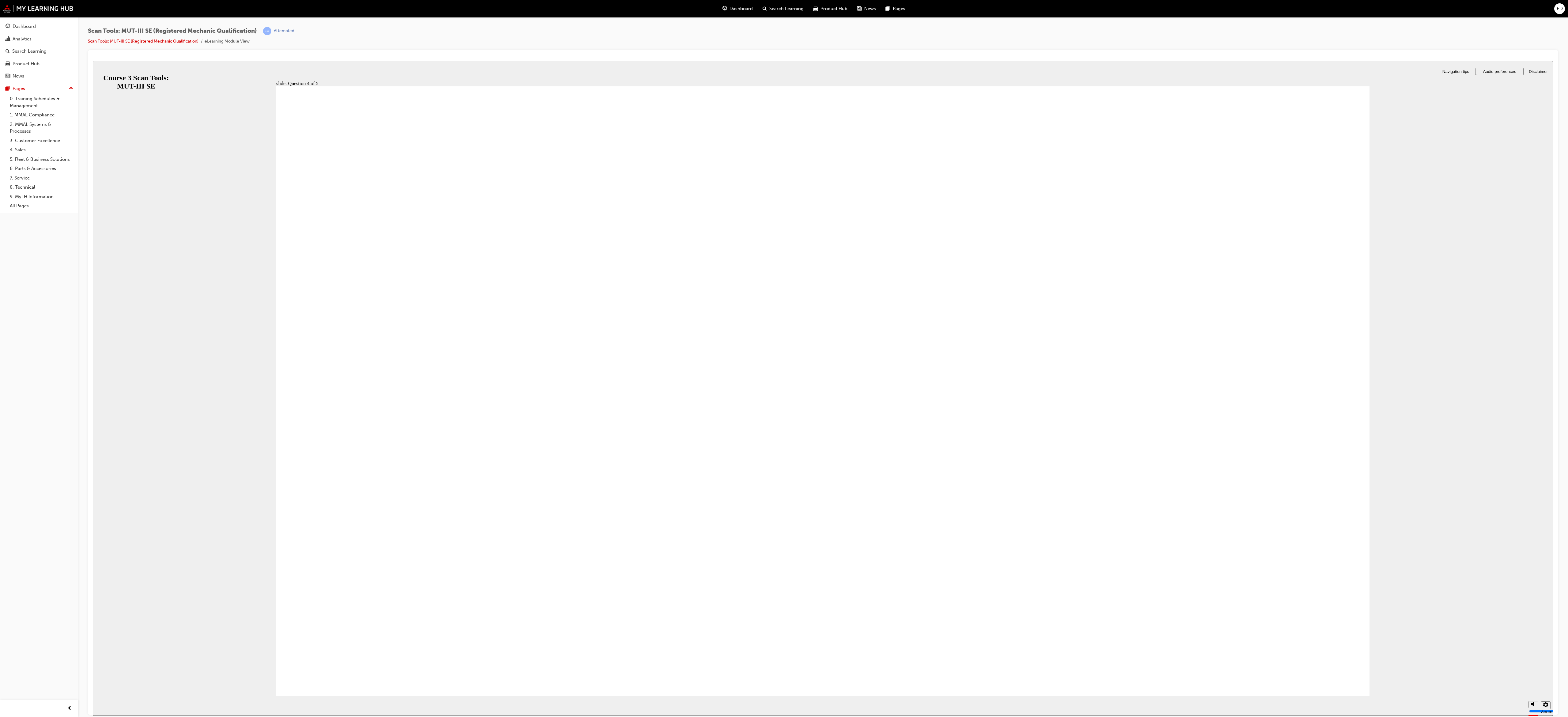
checkbox input "true"
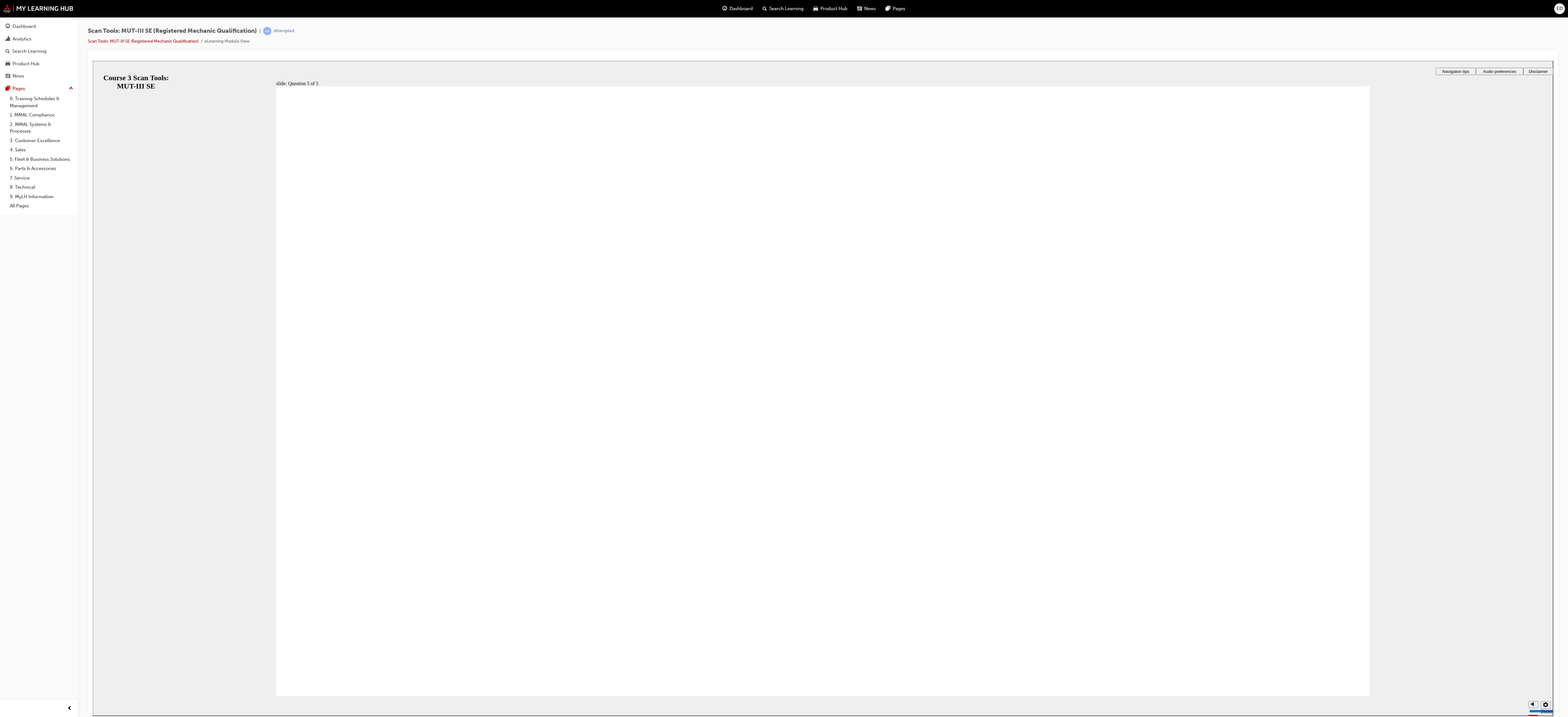
radio input "true"
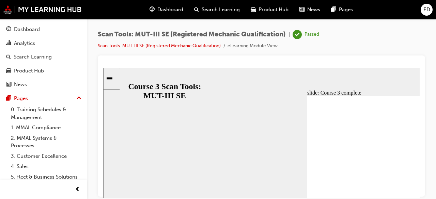
click at [170, 9] on span "Dashboard" at bounding box center [170, 10] width 26 height 8
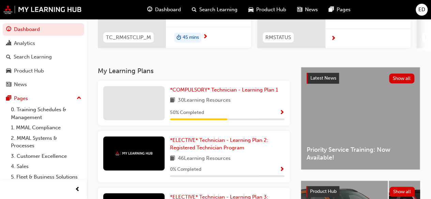
scroll to position [108, 0]
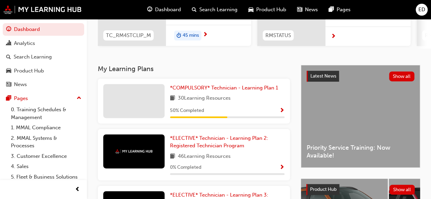
click at [281, 112] on span "Show Progress" at bounding box center [281, 111] width 5 height 6
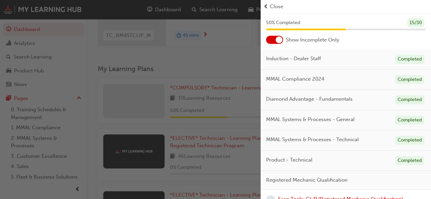
scroll to position [0, 0]
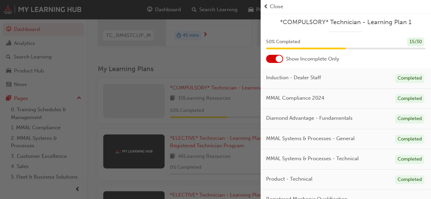
click at [274, 55] on div at bounding box center [274, 59] width 17 height 8
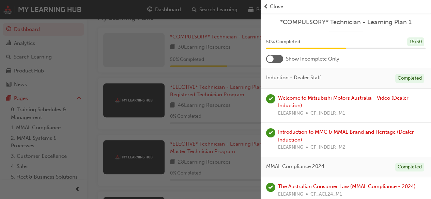
click at [277, 8] on span "Close" at bounding box center [276, 7] width 13 height 8
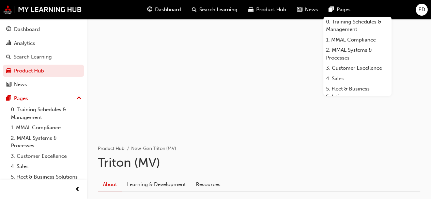
click at [164, 8] on span "Dashboard" at bounding box center [168, 10] width 26 height 8
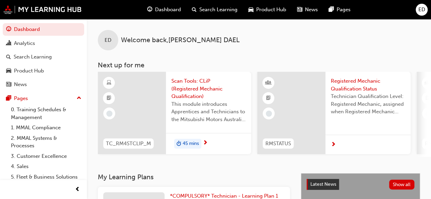
click at [204, 143] on span "next-icon" at bounding box center [205, 143] width 5 height 6
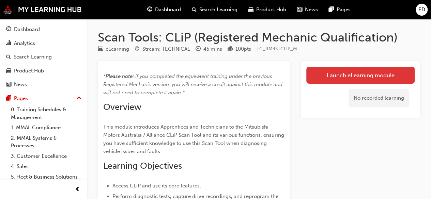
click at [344, 75] on link "Launch eLearning module" at bounding box center [360, 75] width 108 height 17
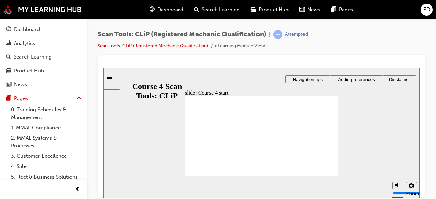
click at [349, 81] on span "Audio preferences" at bounding box center [356, 79] width 37 height 5
